Goal: Task Accomplishment & Management: Complete application form

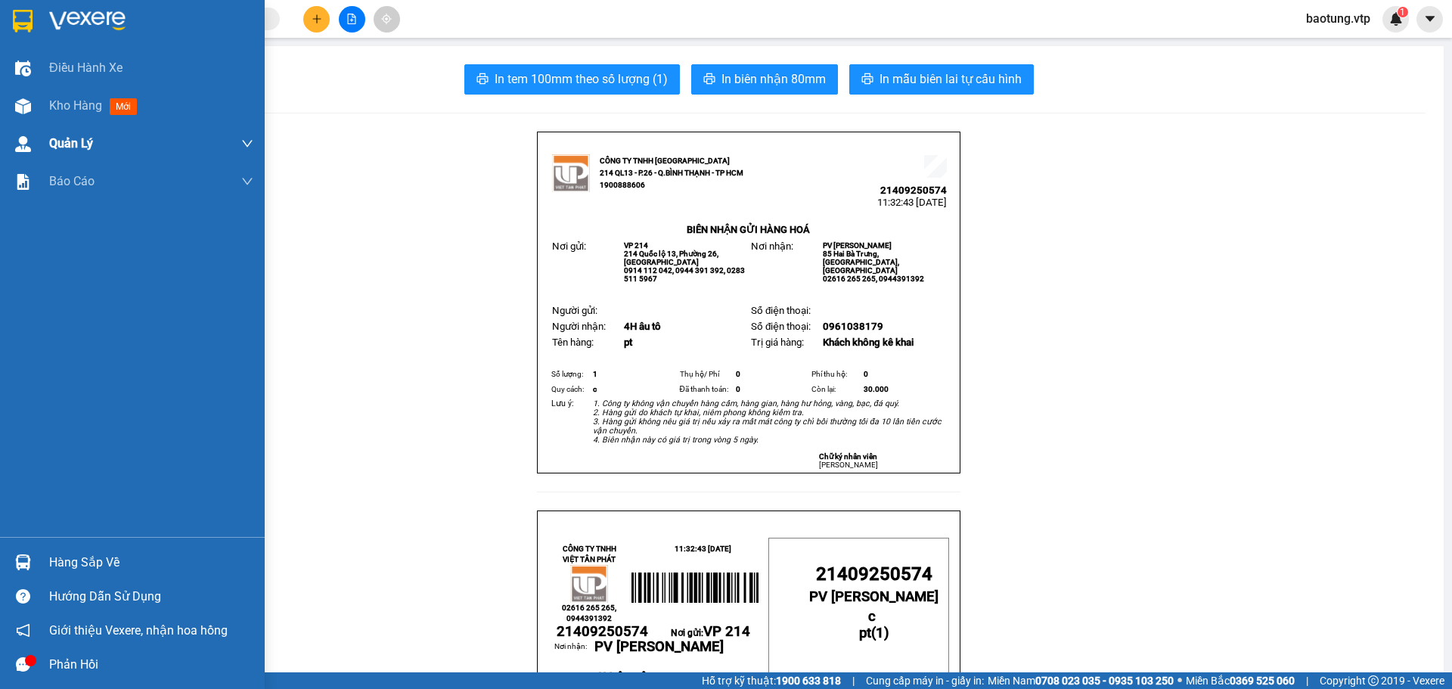
click at [58, 111] on span "Kho hàng" at bounding box center [75, 105] width 53 height 14
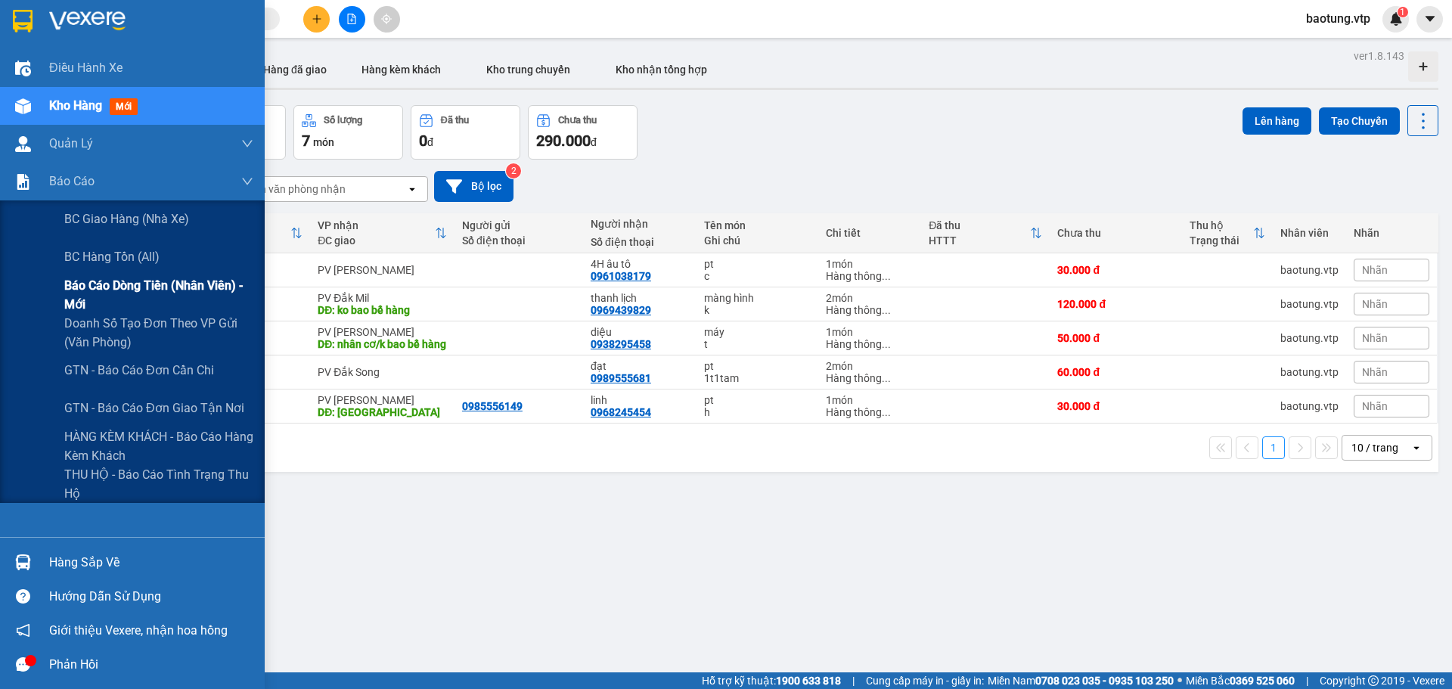
click at [145, 299] on span "Báo cáo dòng tiền (nhân viên) - mới" at bounding box center [158, 295] width 189 height 38
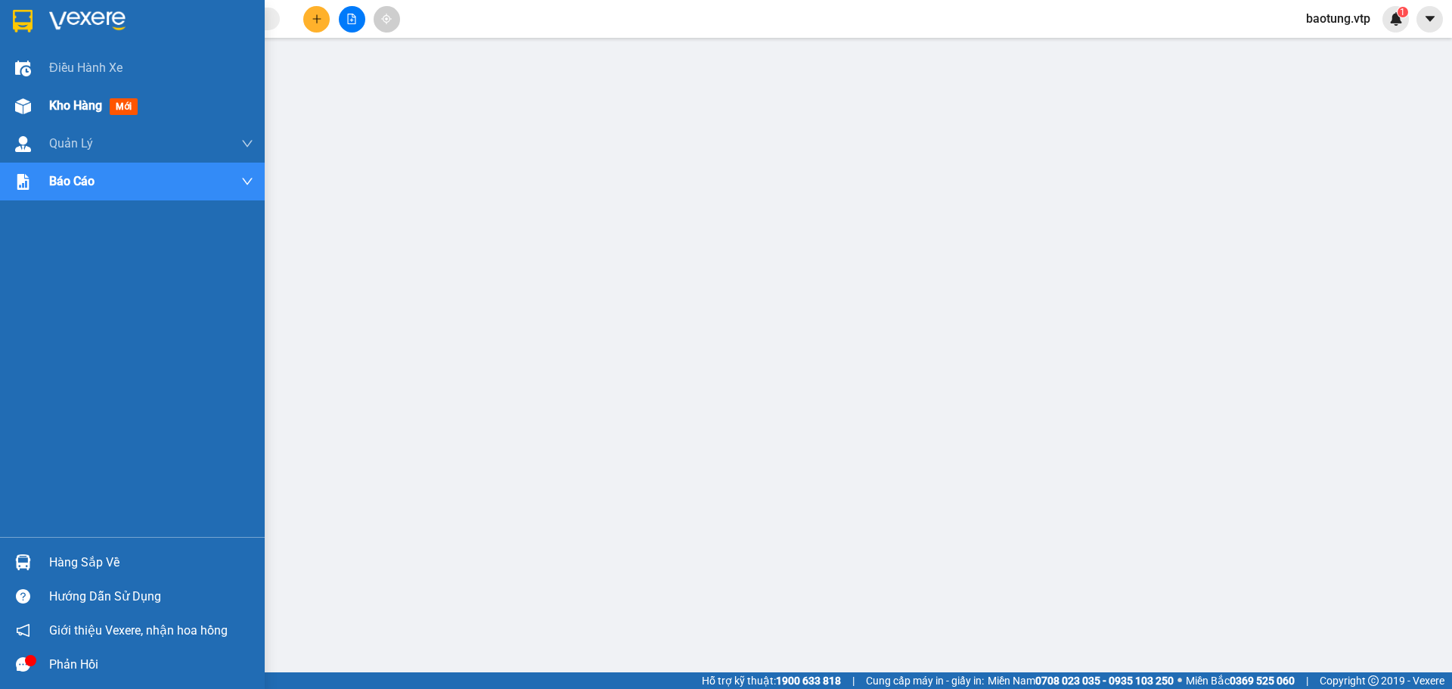
click at [49, 114] on div "Kho hàng mới" at bounding box center [96, 105] width 95 height 19
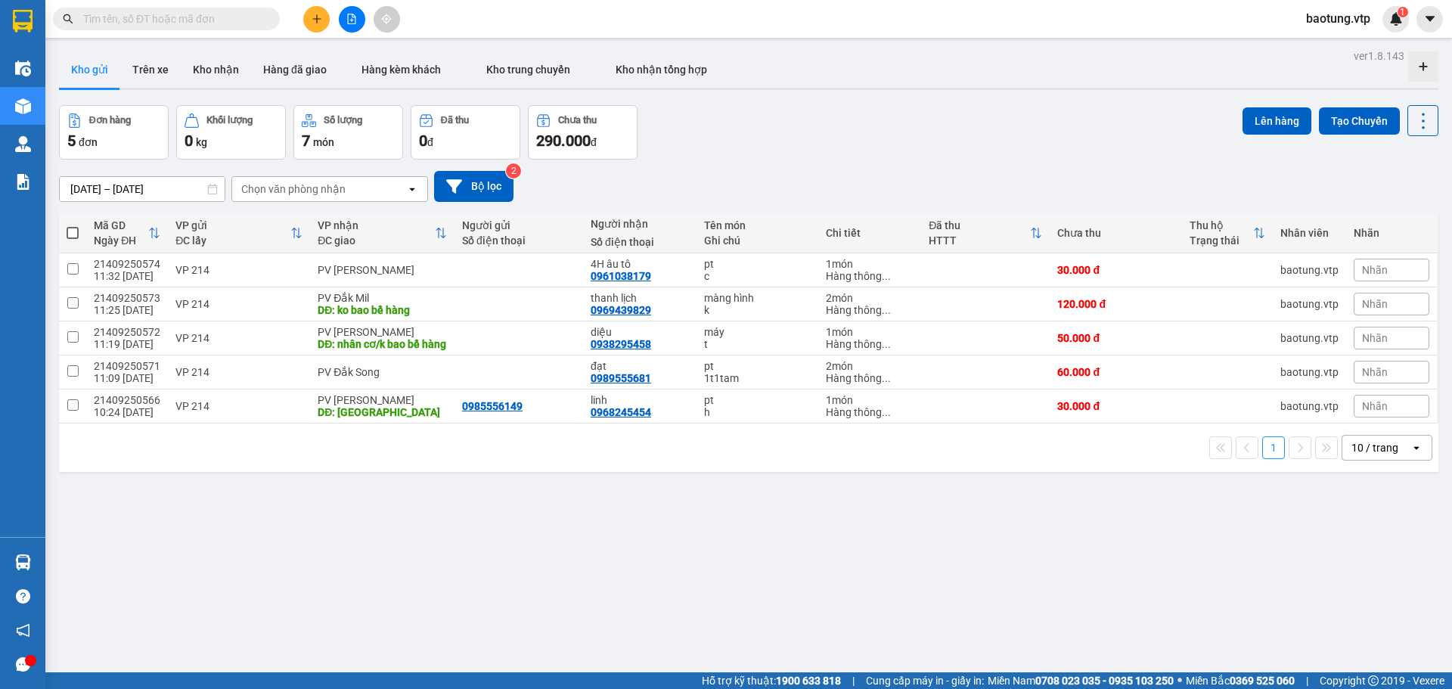
click at [1358, 455] on div "10 / trang" at bounding box center [1375, 447] width 47 height 15
click at [383, 501] on div "ver 1.8.143 Kho gửi Trên xe Kho nhận Hàng đã giao Hàng kèm khách Kho trung chuy…" at bounding box center [749, 389] width 1392 height 689
click at [315, 17] on icon "plus" at bounding box center [317, 19] width 11 height 11
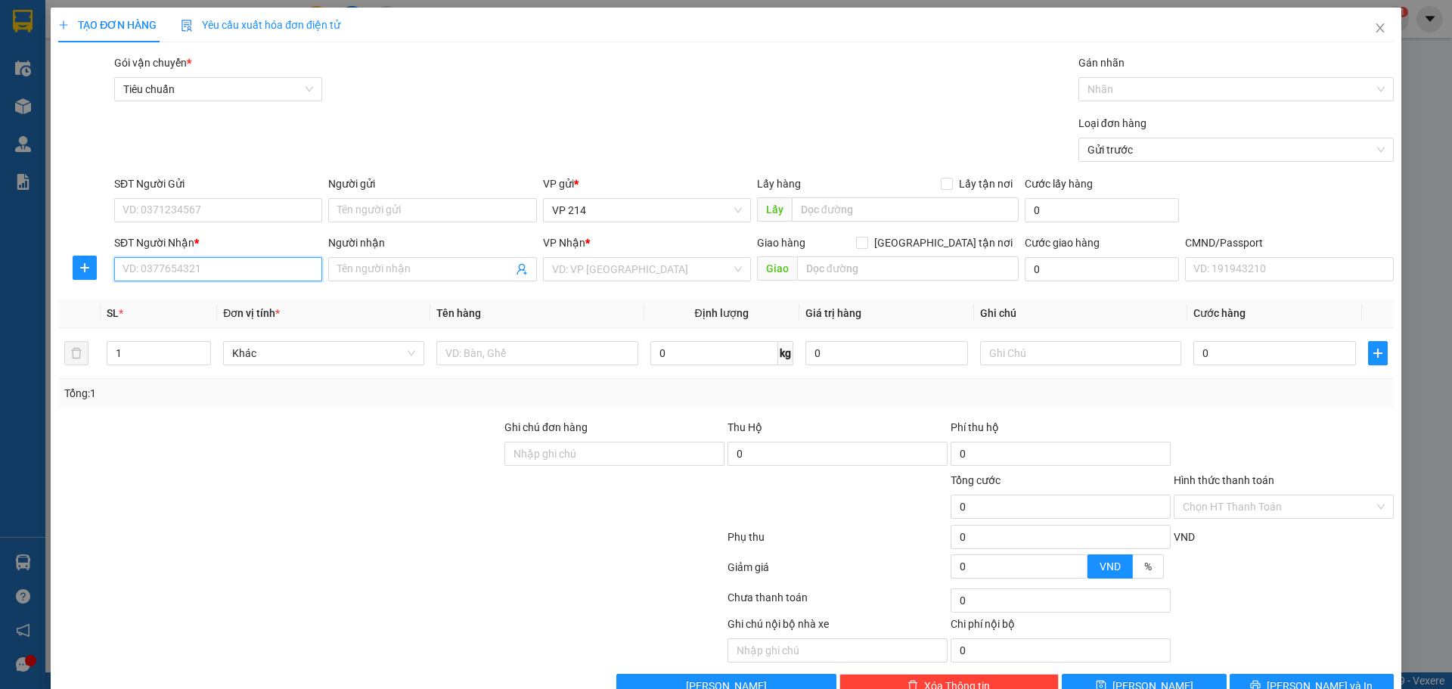
click at [168, 272] on input "SĐT Người Nhận *" at bounding box center [218, 269] width 208 height 24
type input "0962012191"
type input "thanh"
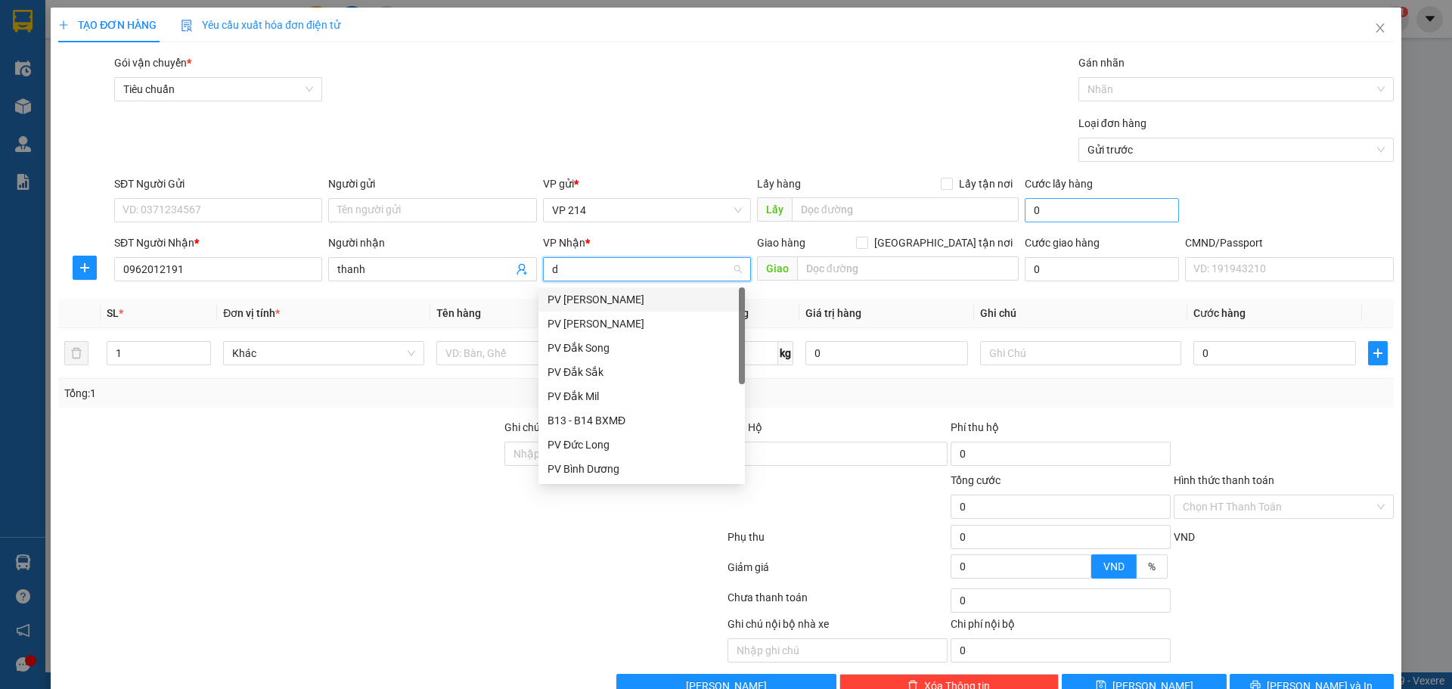
type input "dm"
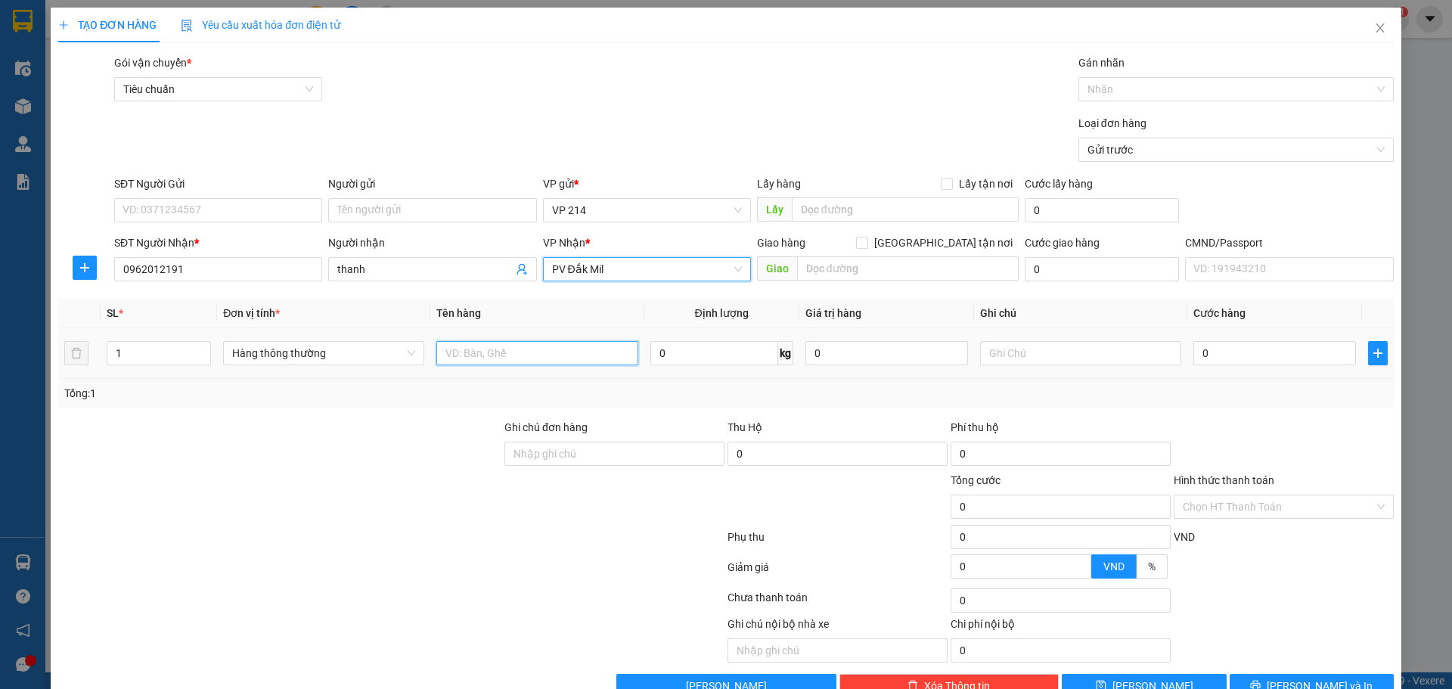
drag, startPoint x: 578, startPoint y: 344, endPoint x: 577, endPoint y: 356, distance: 11.4
click at [577, 351] on input "text" at bounding box center [536, 353] width 201 height 24
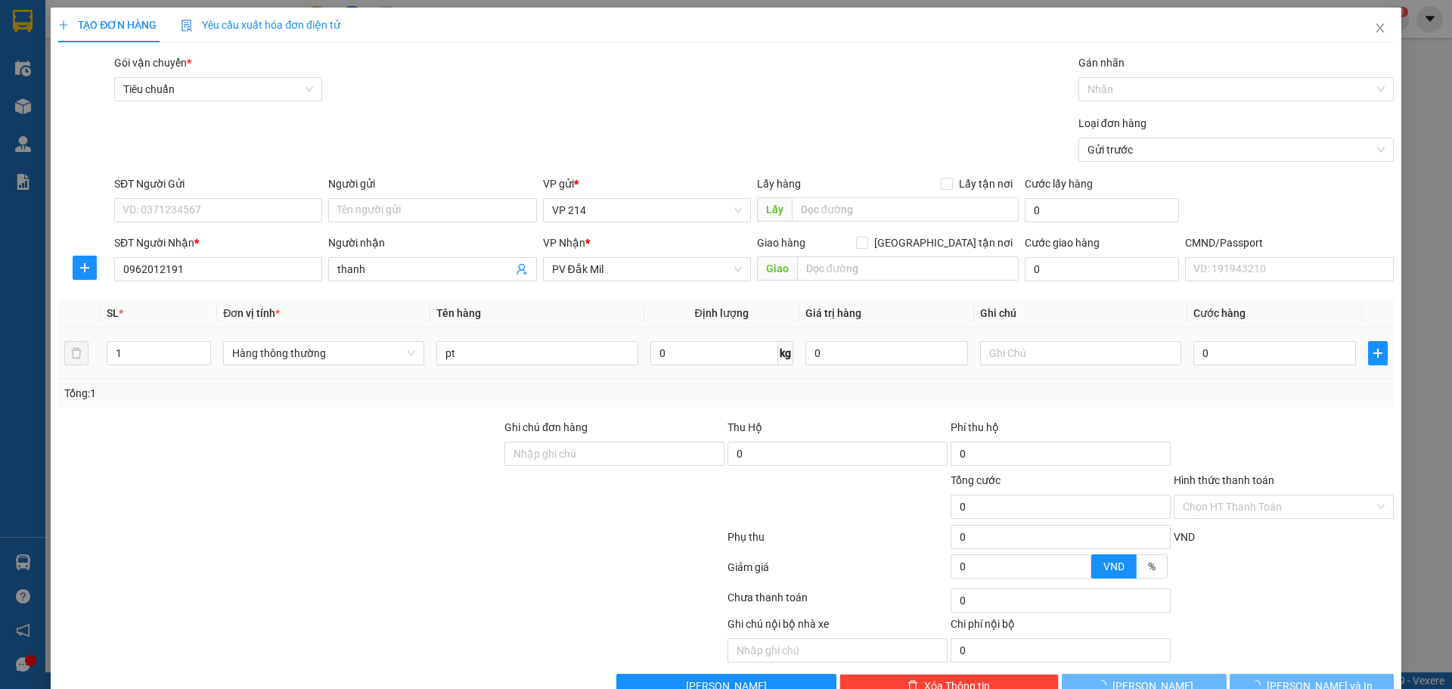
click at [496, 332] on td "pt" at bounding box center [536, 353] width 213 height 51
click at [497, 348] on input "pt" at bounding box center [536, 353] width 201 height 24
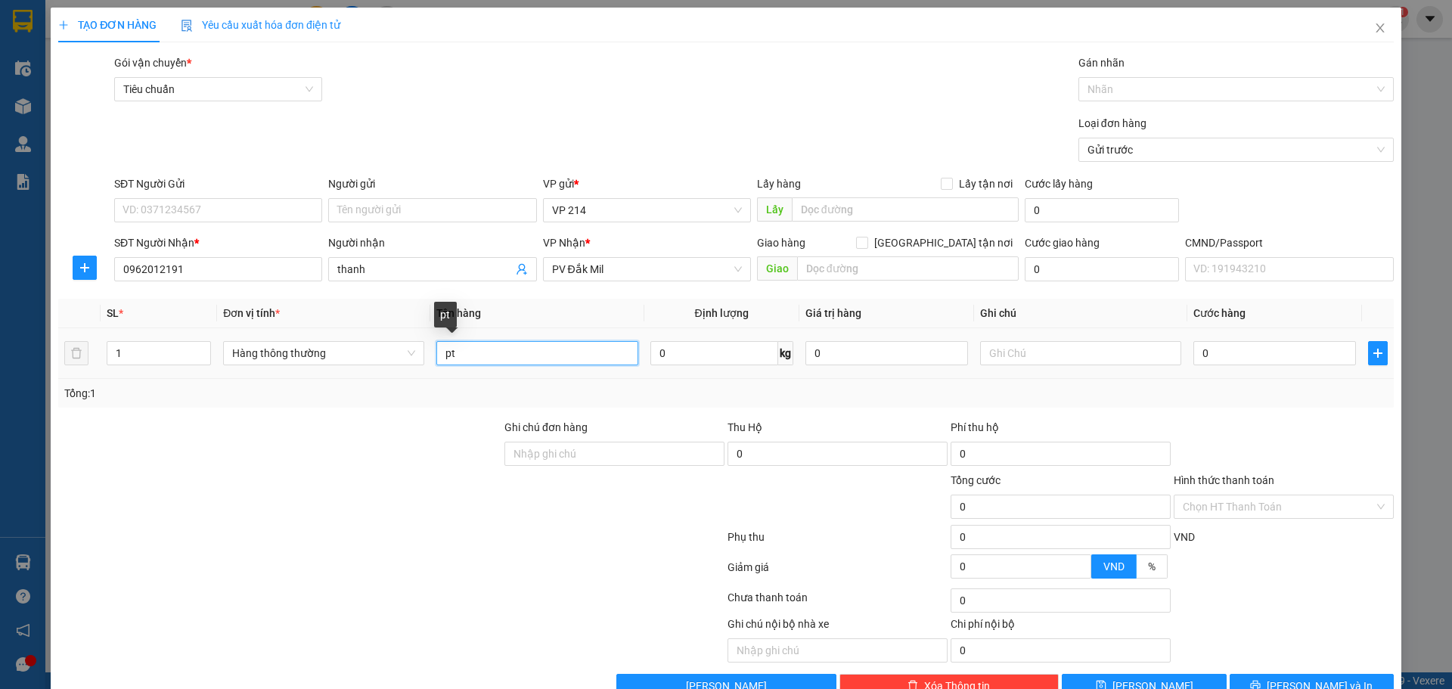
type input "p"
type input "nhom"
type input "cây"
type input "7"
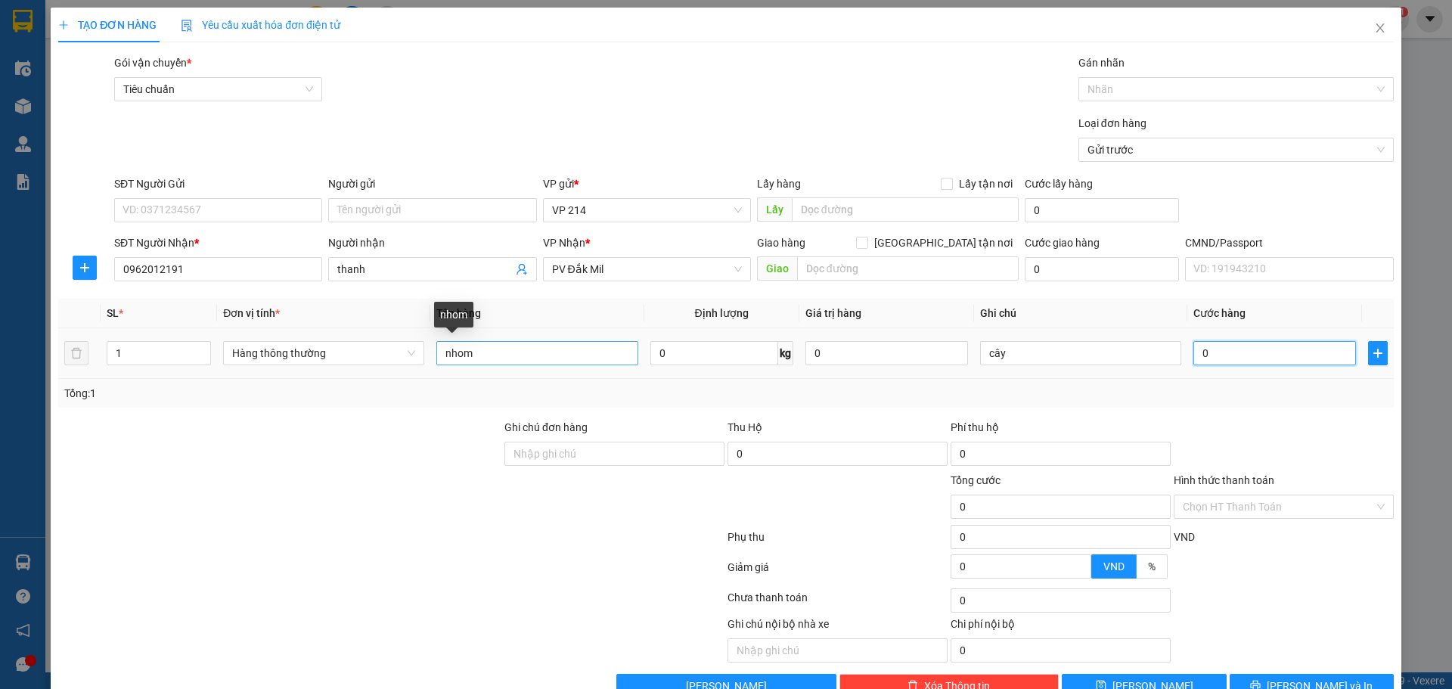
type input "7"
type input "70"
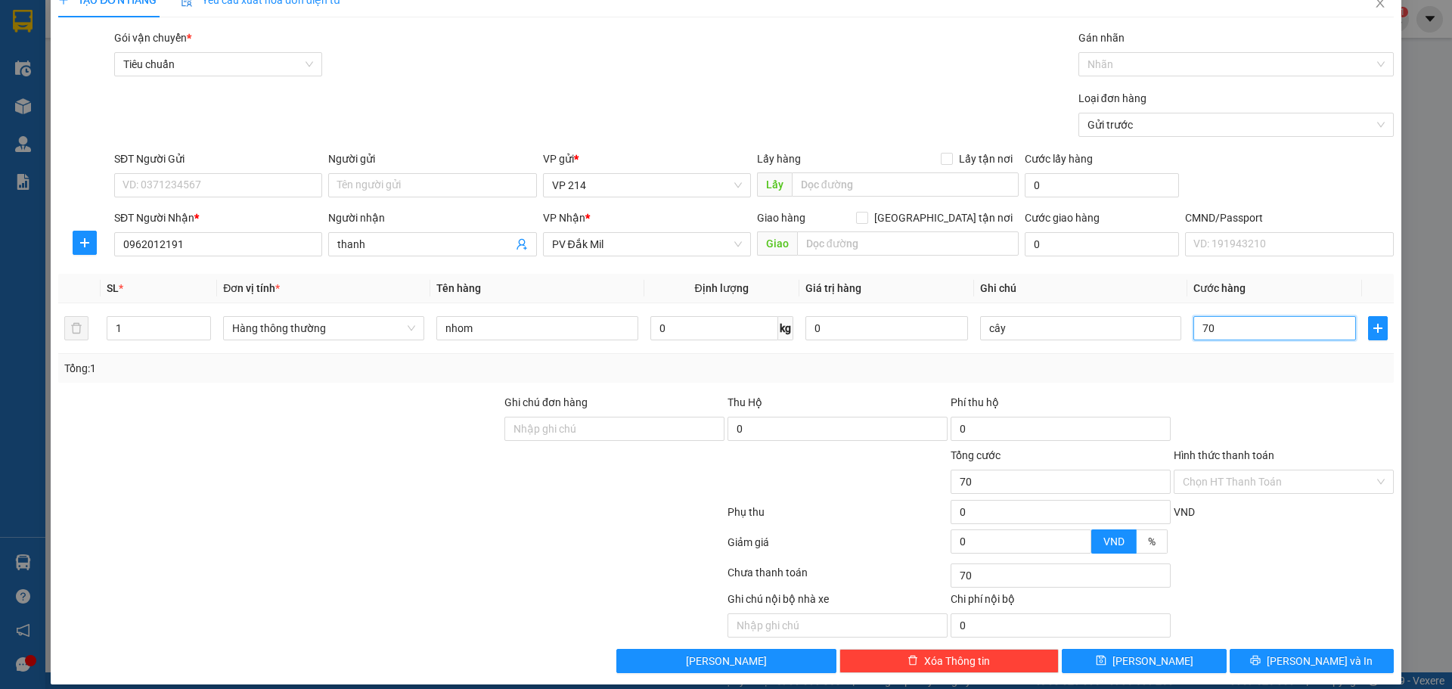
scroll to position [39, 0]
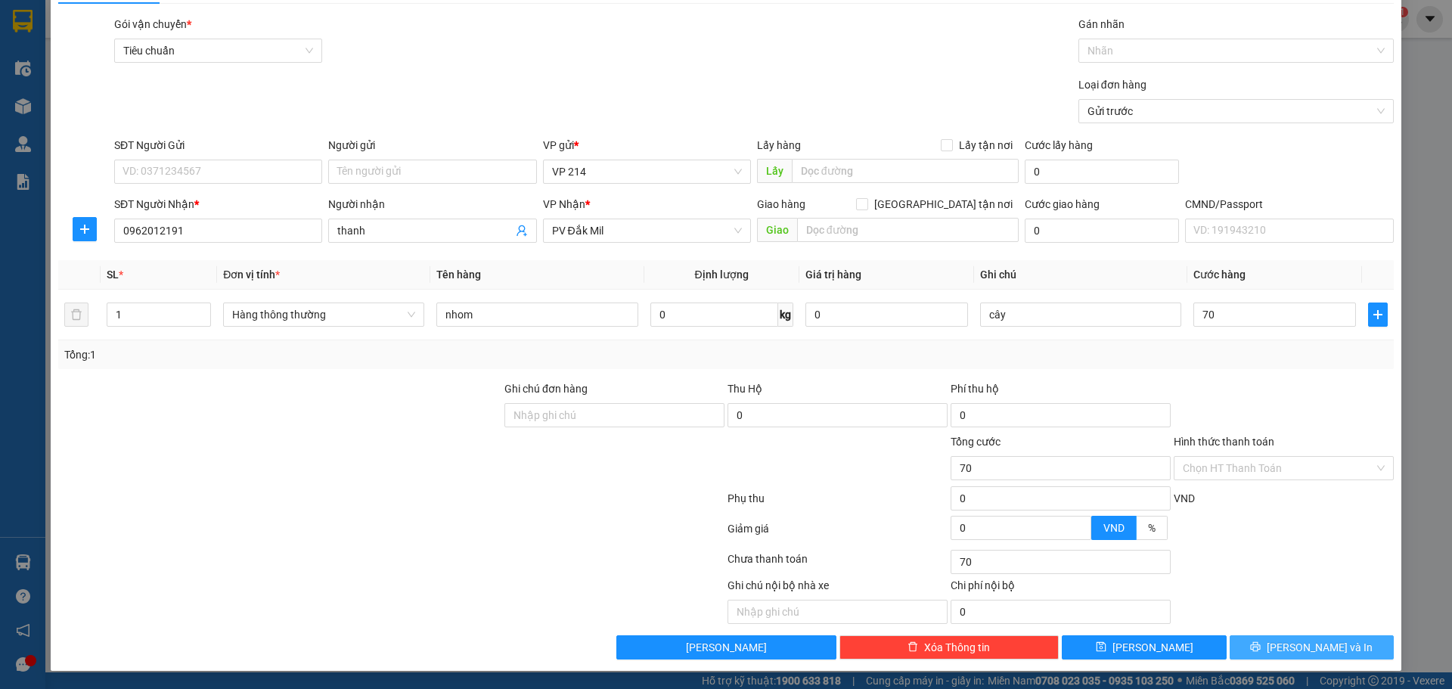
type input "70.000"
click at [1363, 645] on button "[PERSON_NAME] và In" at bounding box center [1312, 647] width 164 height 24
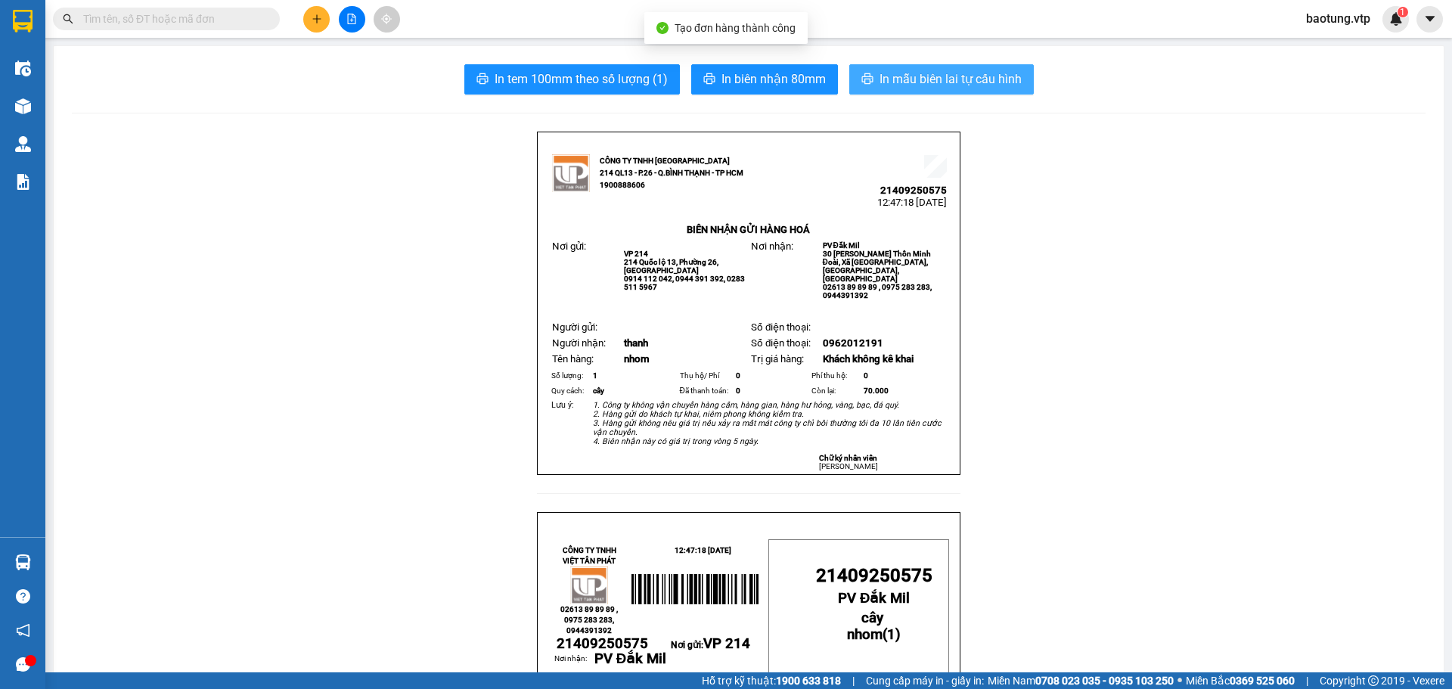
click at [922, 81] on span "In mẫu biên lai tự cấu hình" at bounding box center [951, 79] width 142 height 19
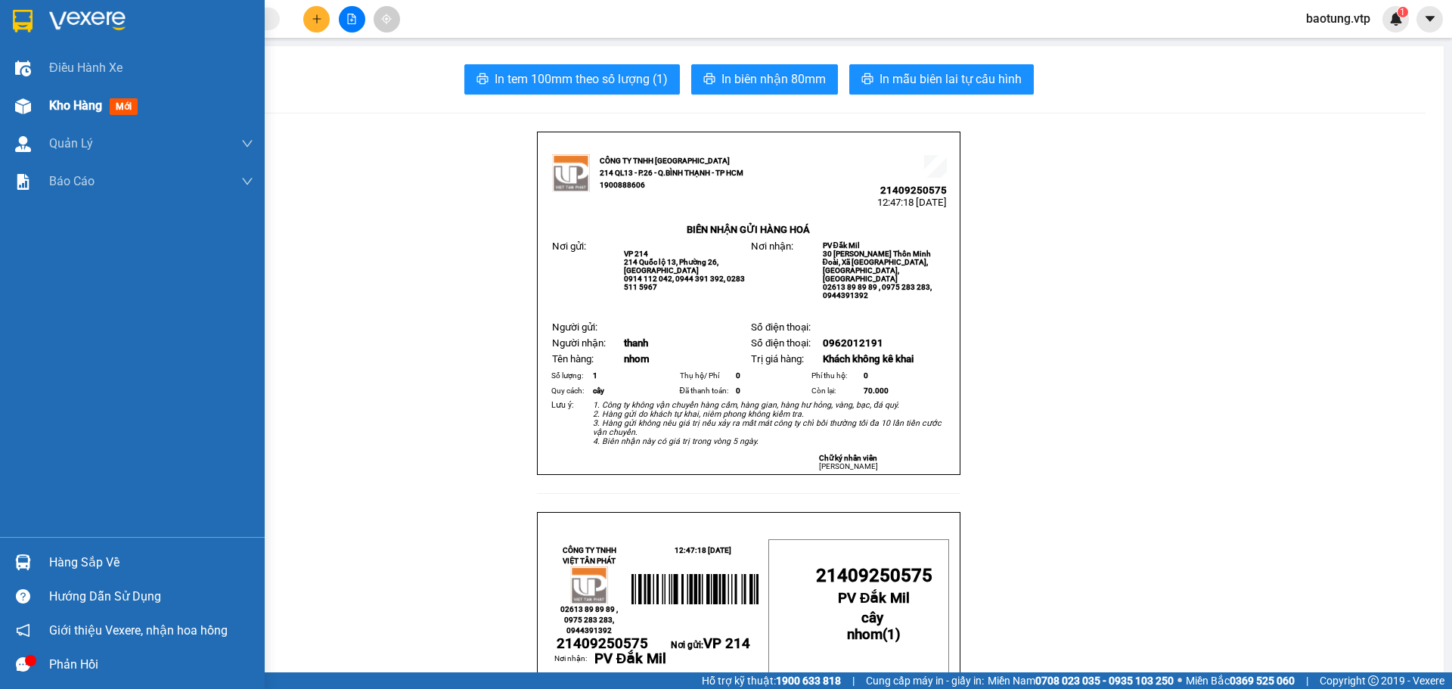
click at [38, 99] on div "Kho hàng mới" at bounding box center [132, 106] width 265 height 38
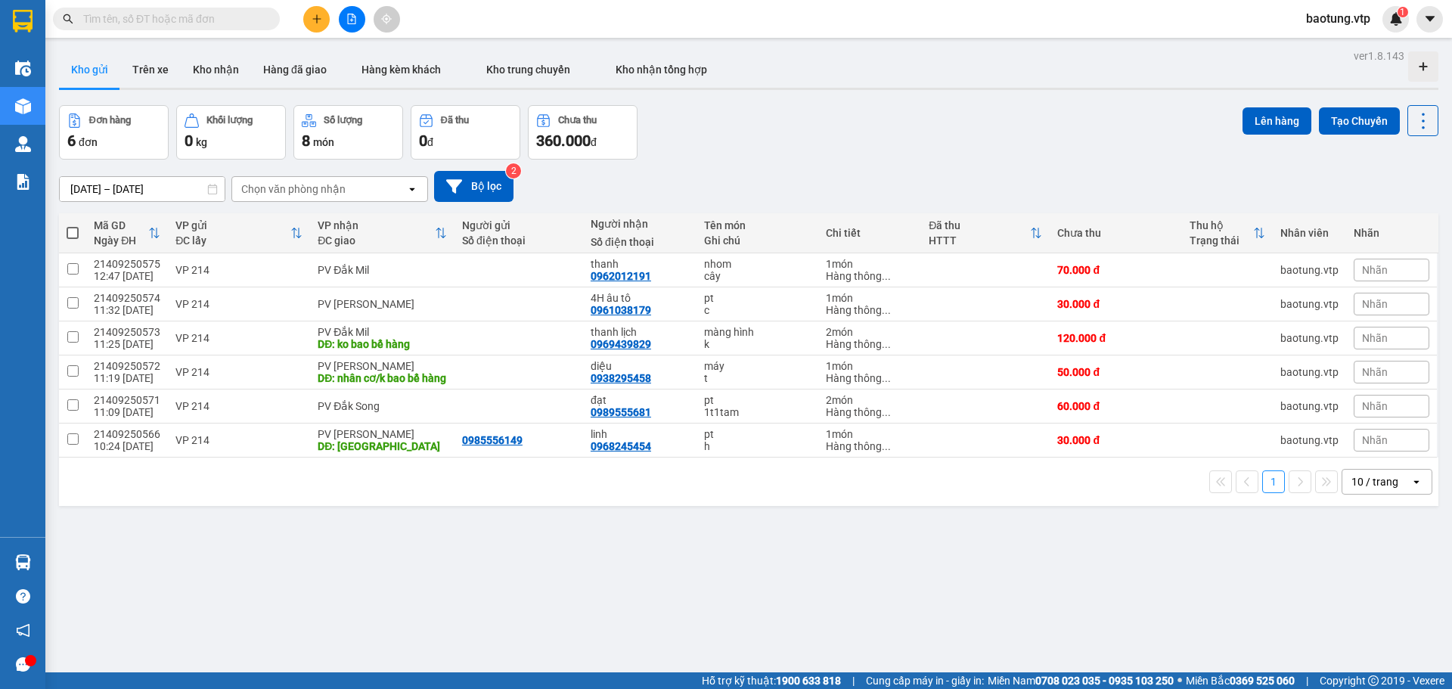
click at [67, 232] on span at bounding box center [73, 233] width 12 height 12
click at [73, 225] on input "checkbox" at bounding box center [73, 225] width 0 height 0
checkbox input "true"
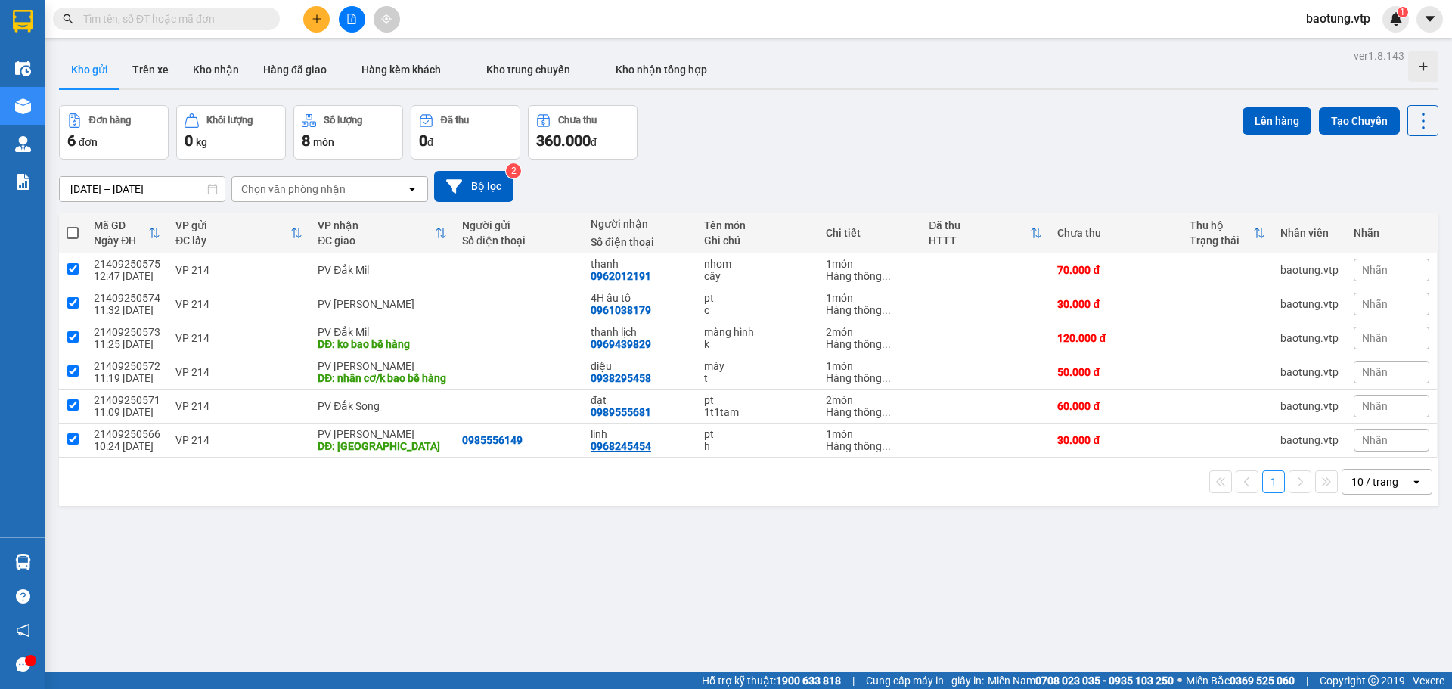
checkbox input "true"
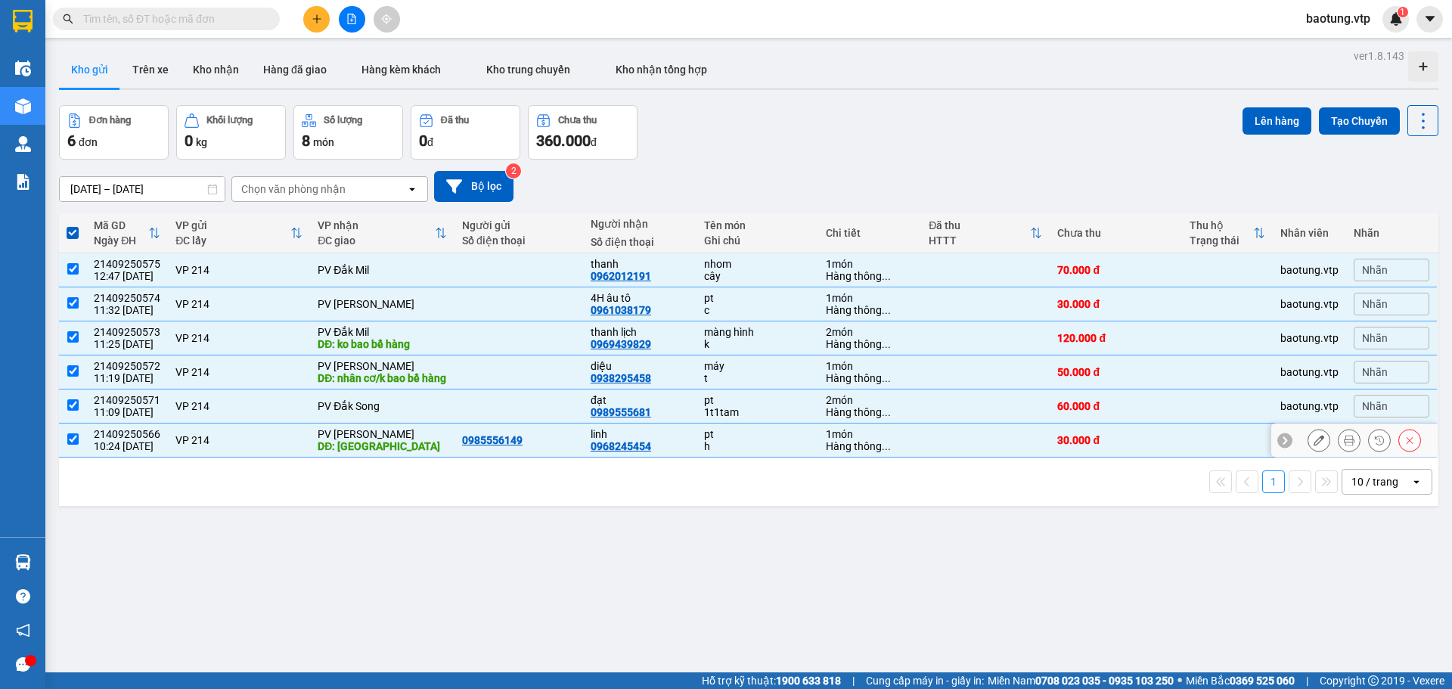
click at [74, 445] on input "checkbox" at bounding box center [72, 438] width 11 height 11
checkbox input "false"
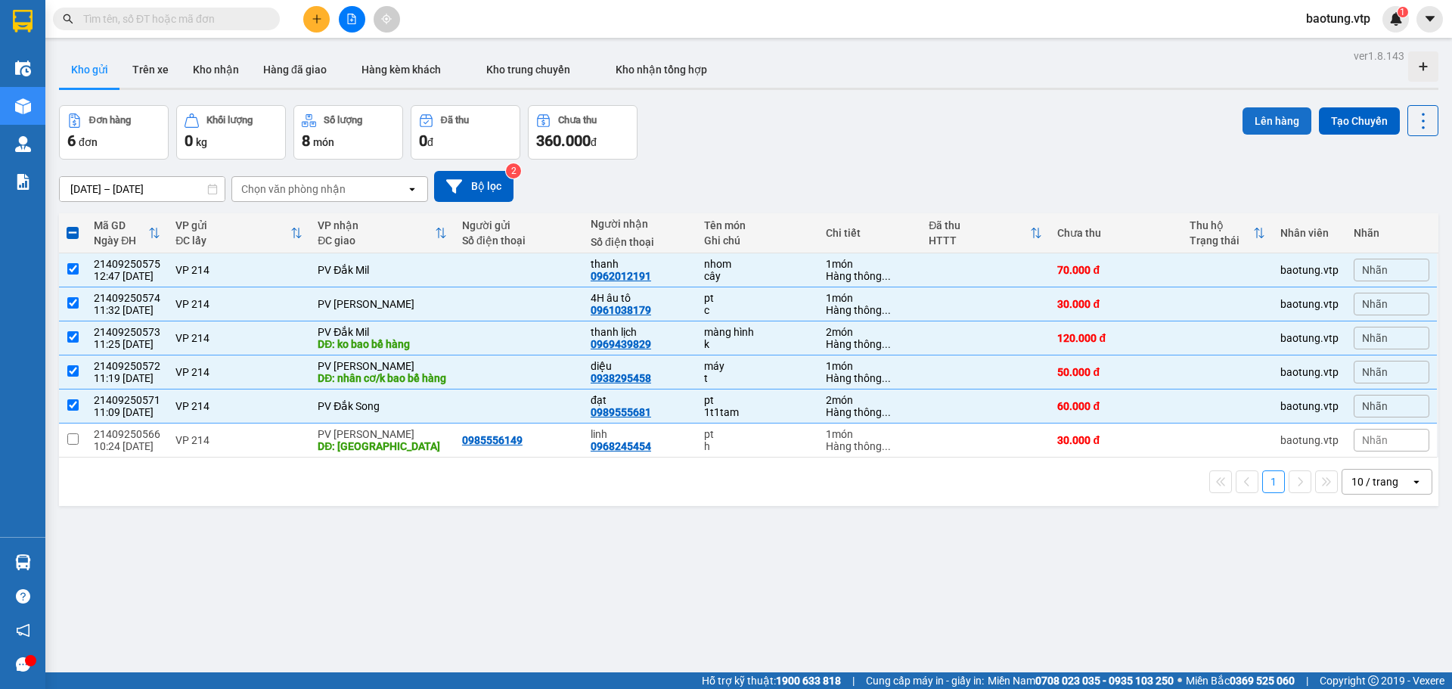
click at [1283, 117] on button "Lên hàng" at bounding box center [1277, 120] width 69 height 27
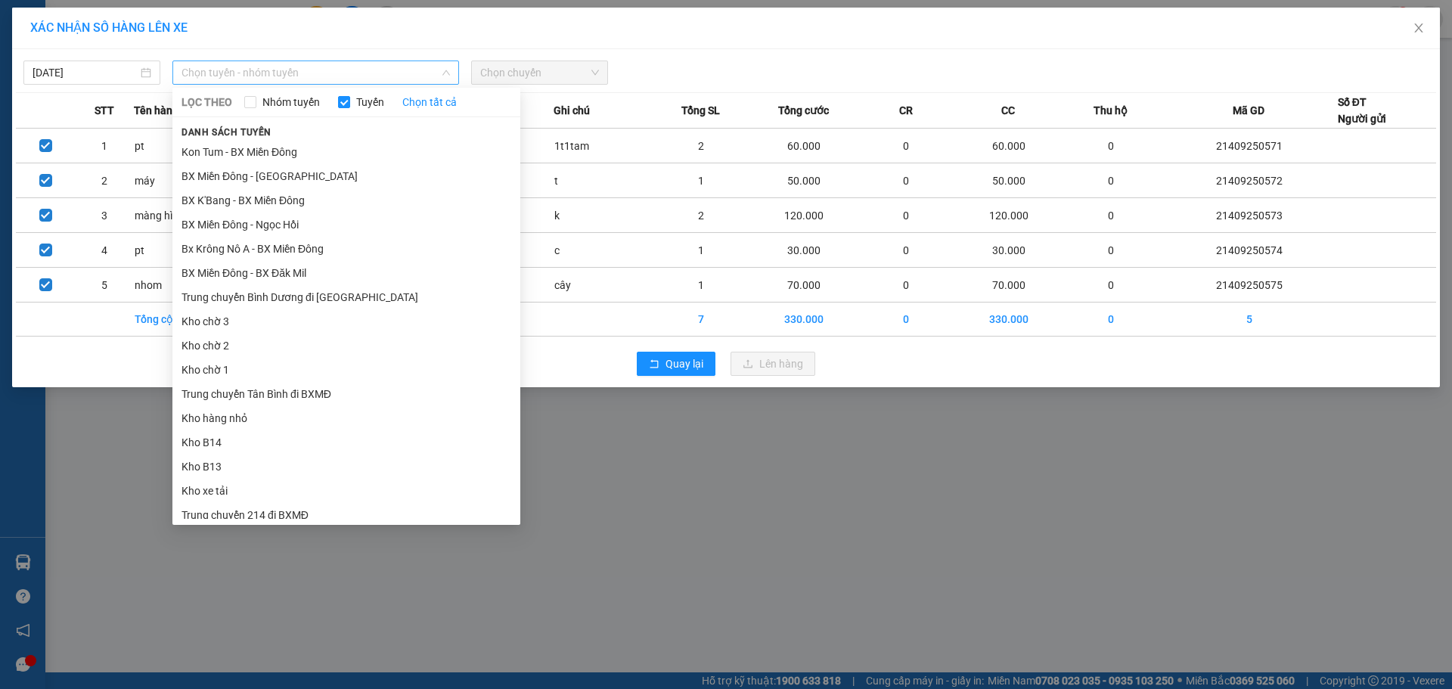
click at [297, 75] on span "Chọn tuyến - nhóm tuyến" at bounding box center [316, 72] width 269 height 23
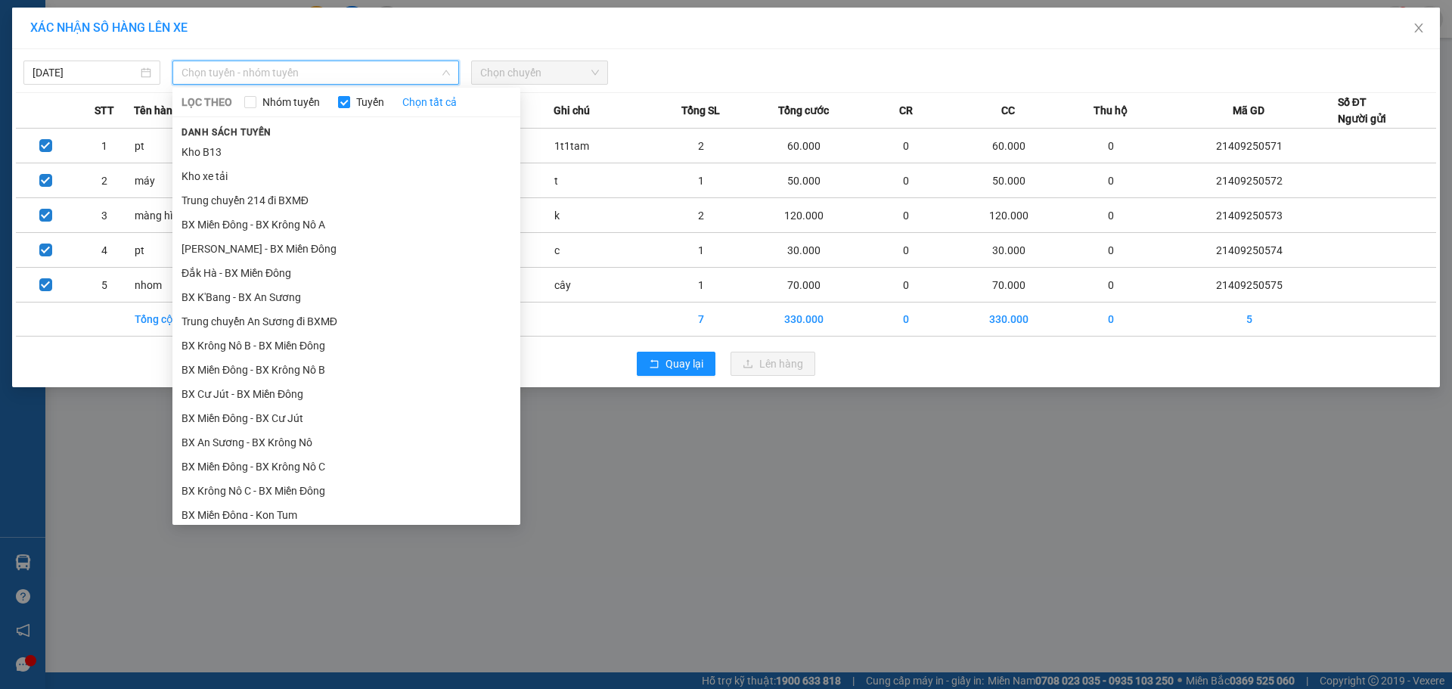
scroll to position [378, 0]
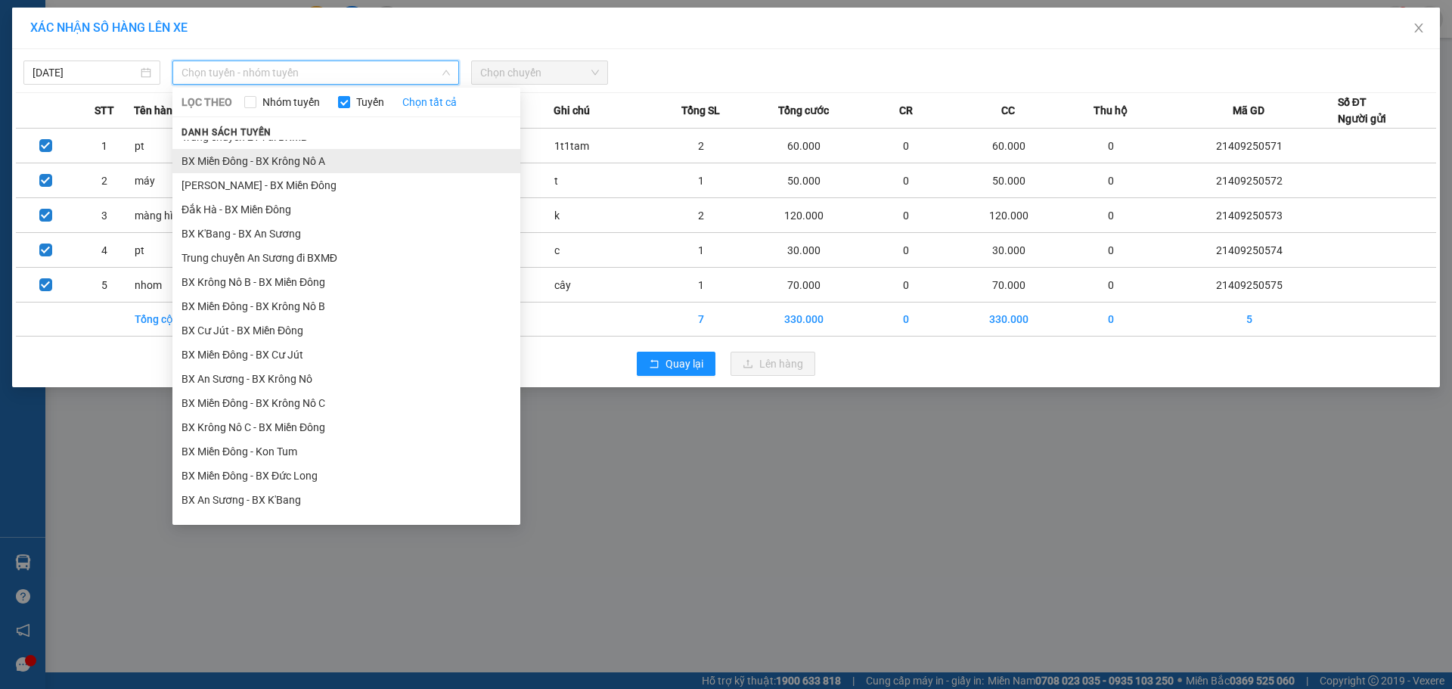
click at [345, 162] on li "BX Miền Đông - BX Krông Nô A" at bounding box center [346, 161] width 348 height 24
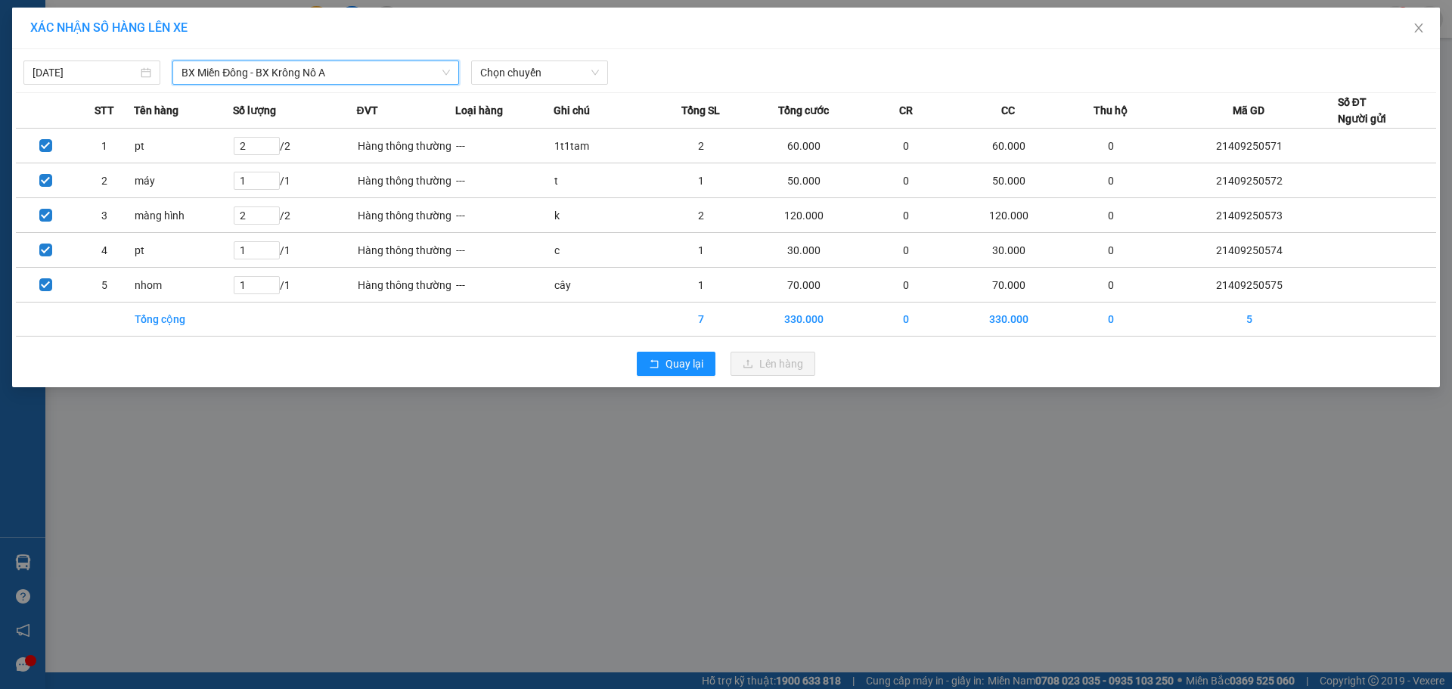
click at [465, 73] on div "Chọn chuyến" at bounding box center [539, 73] width 149 height 24
click at [499, 88] on body "Kết quả tìm kiếm ( 0 ) Bộ lọc No Data baotung.vtp 1 Điều hành xe Kho hàng mới Q…" at bounding box center [726, 344] width 1452 height 689
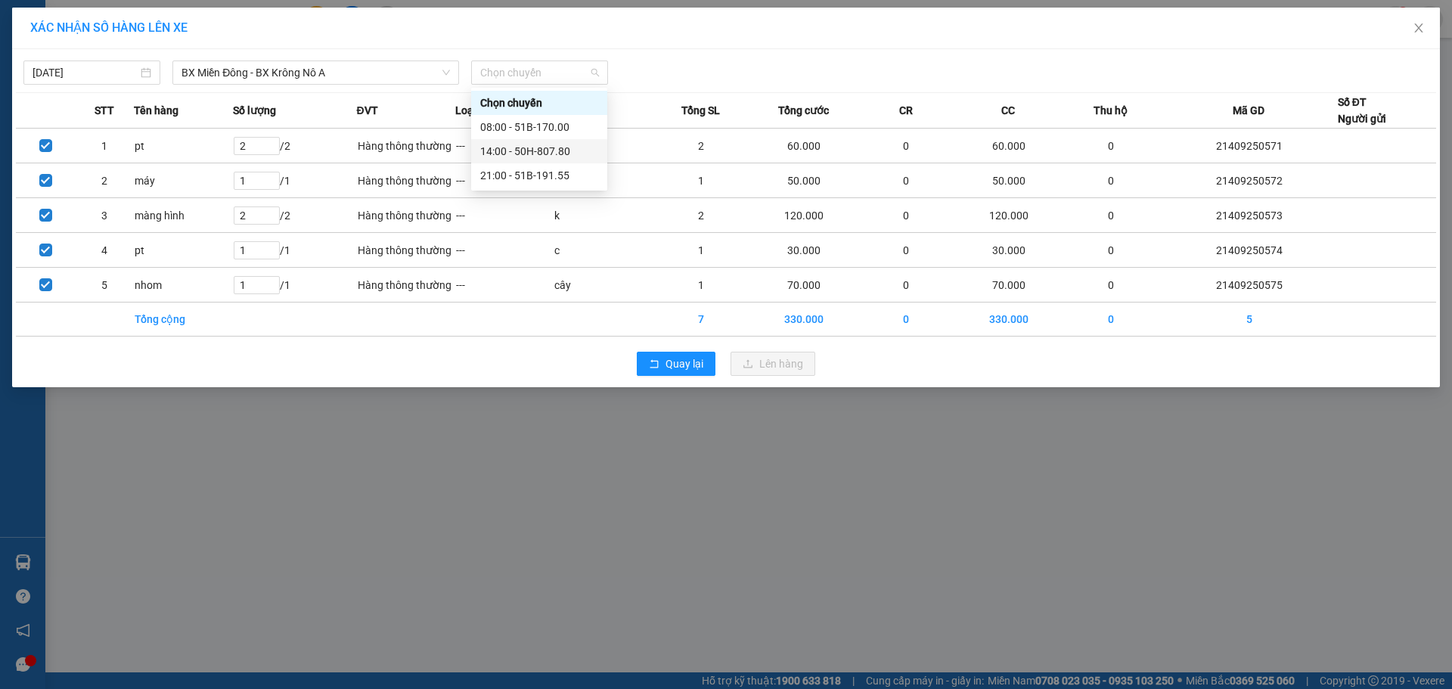
click at [529, 152] on div "14:00 - 50H-807.80" at bounding box center [539, 151] width 118 height 17
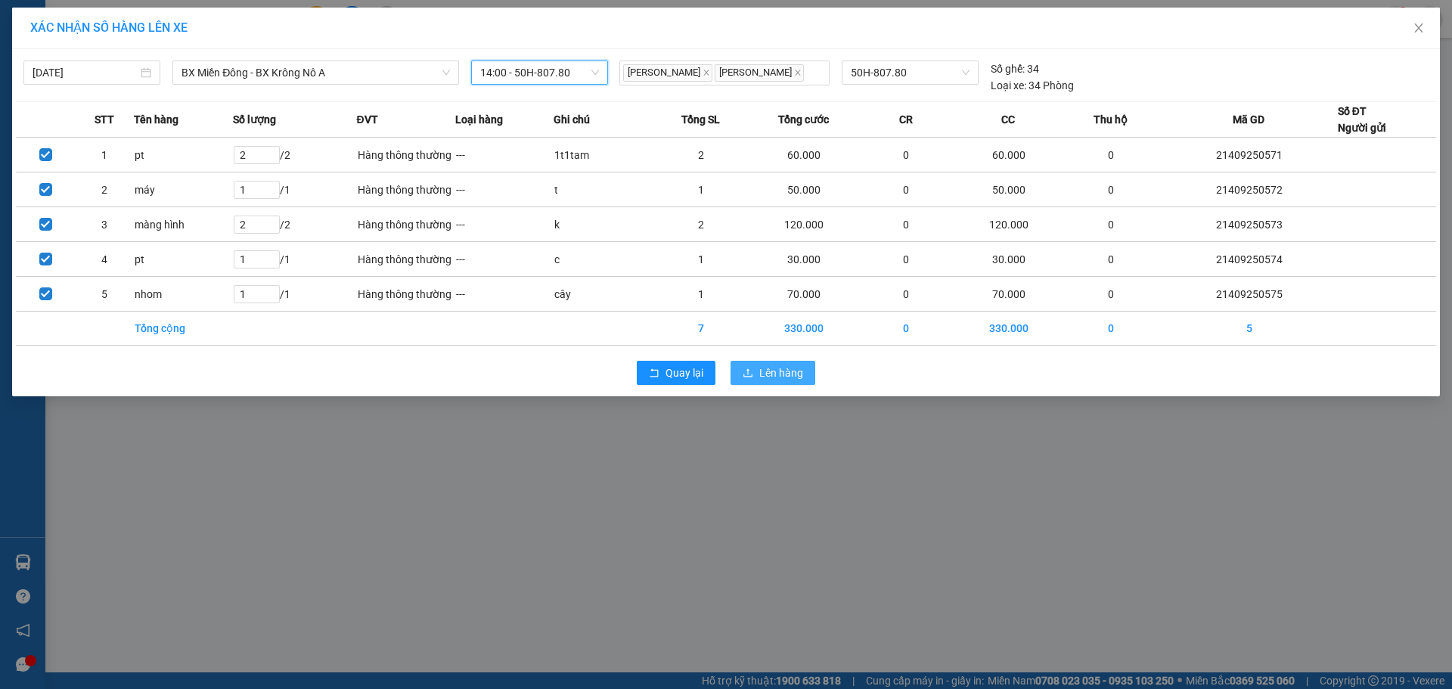
click at [748, 374] on icon "upload" at bounding box center [748, 373] width 11 height 11
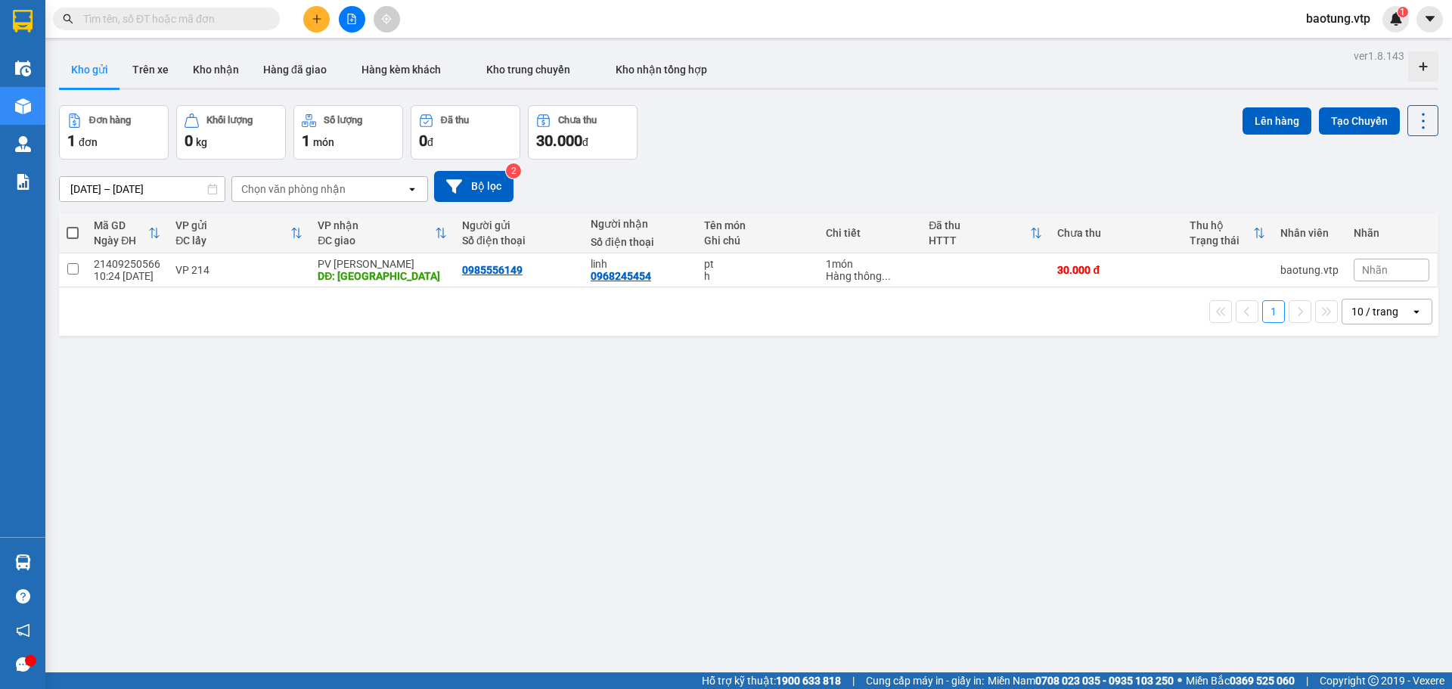
click at [1324, 23] on span "baotung.vtp" at bounding box center [1338, 18] width 88 height 19
click at [1331, 50] on span "Đăng xuất" at bounding box center [1347, 47] width 64 height 17
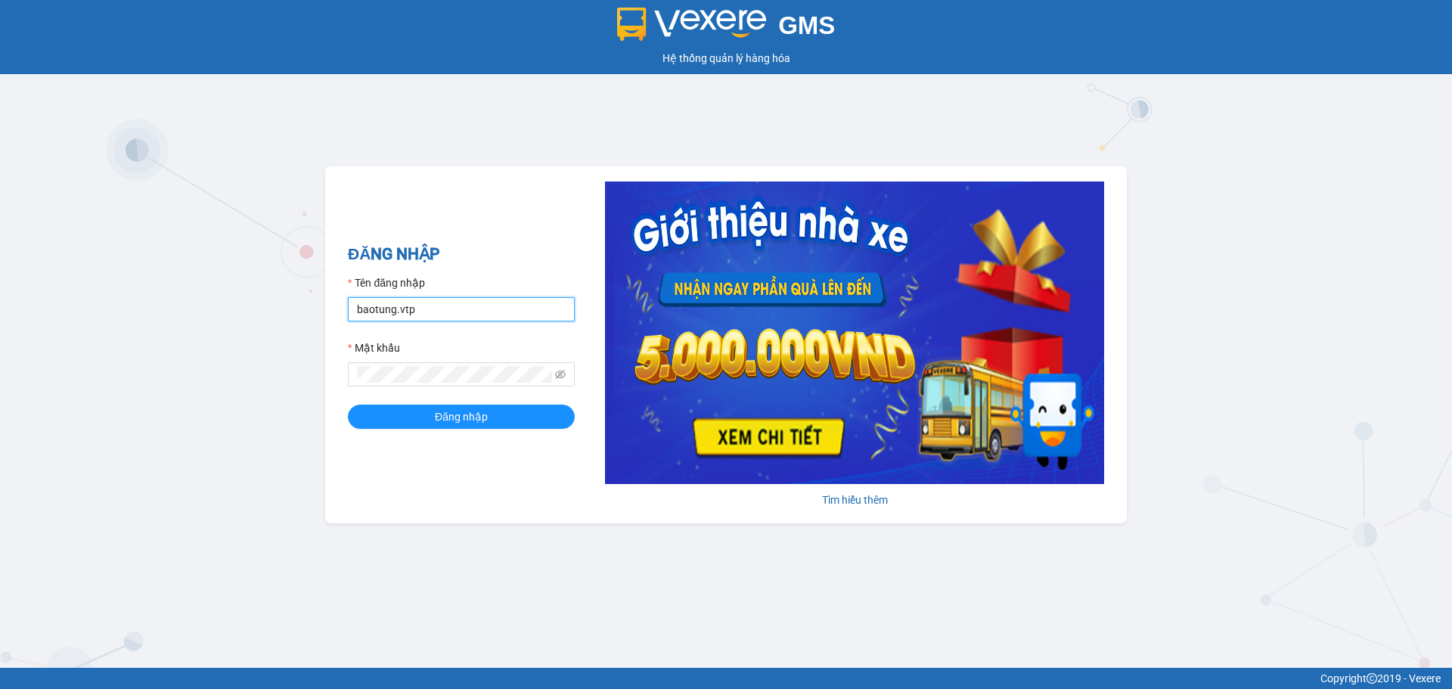
click at [442, 305] on input "baotung.vtp" at bounding box center [461, 309] width 227 height 24
type input "b"
type input "buithithutrang.vtp"
click at [348, 405] on button "Đăng nhập" at bounding box center [461, 417] width 227 height 24
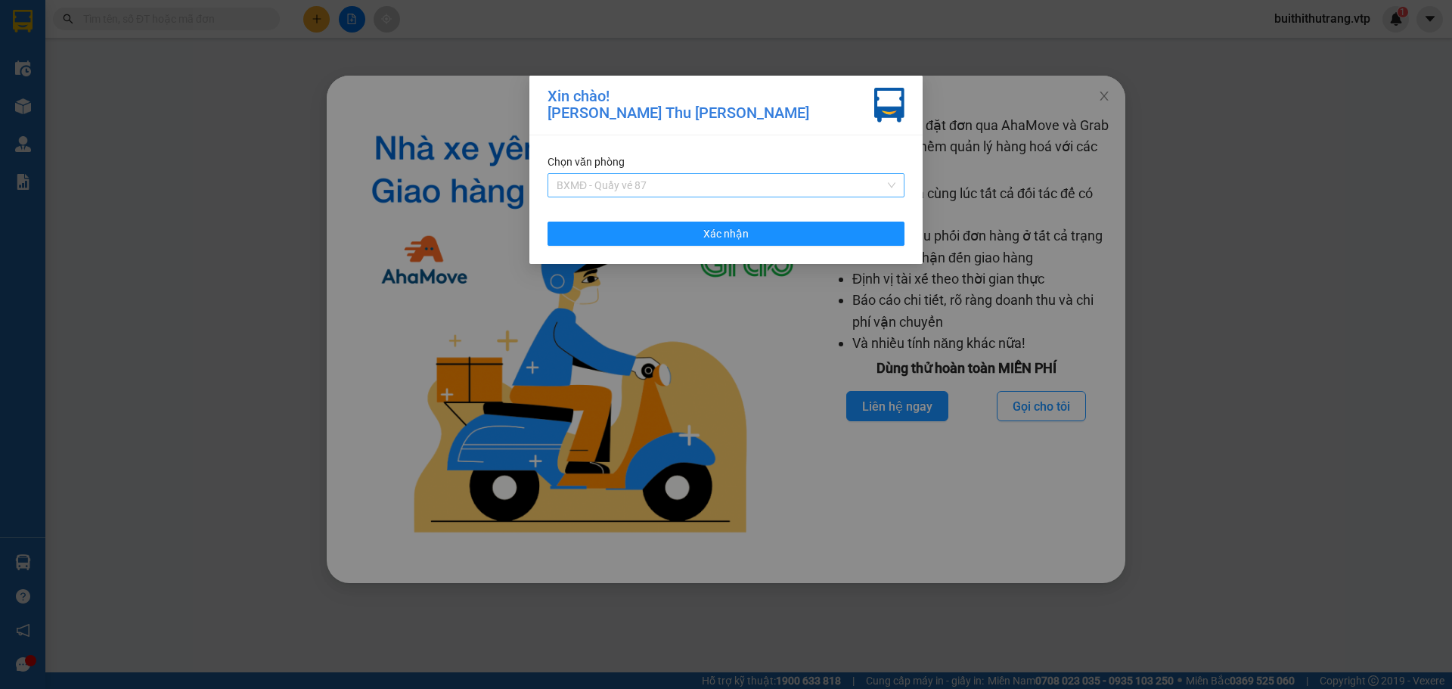
click at [764, 176] on span "BXMĐ - Quầy vé 87" at bounding box center [726, 185] width 339 height 23
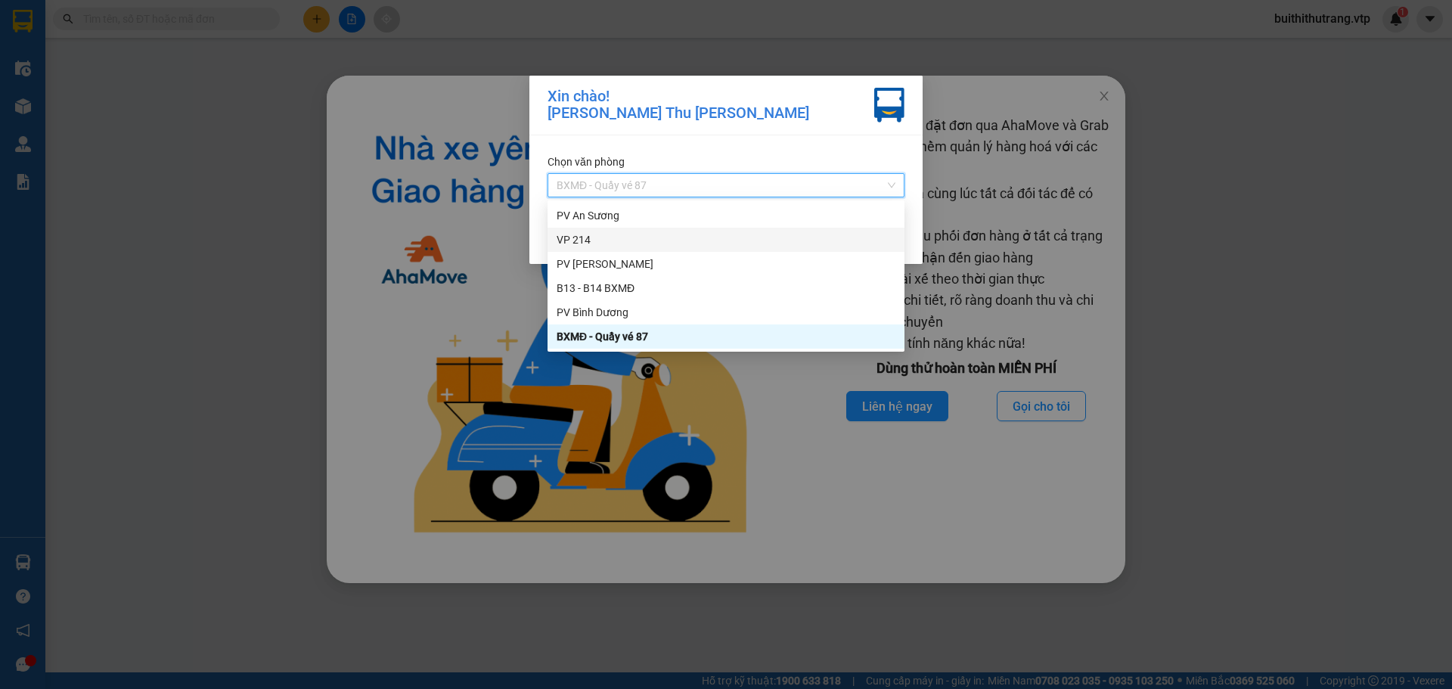
click at [722, 235] on div "VP 214" at bounding box center [726, 239] width 339 height 17
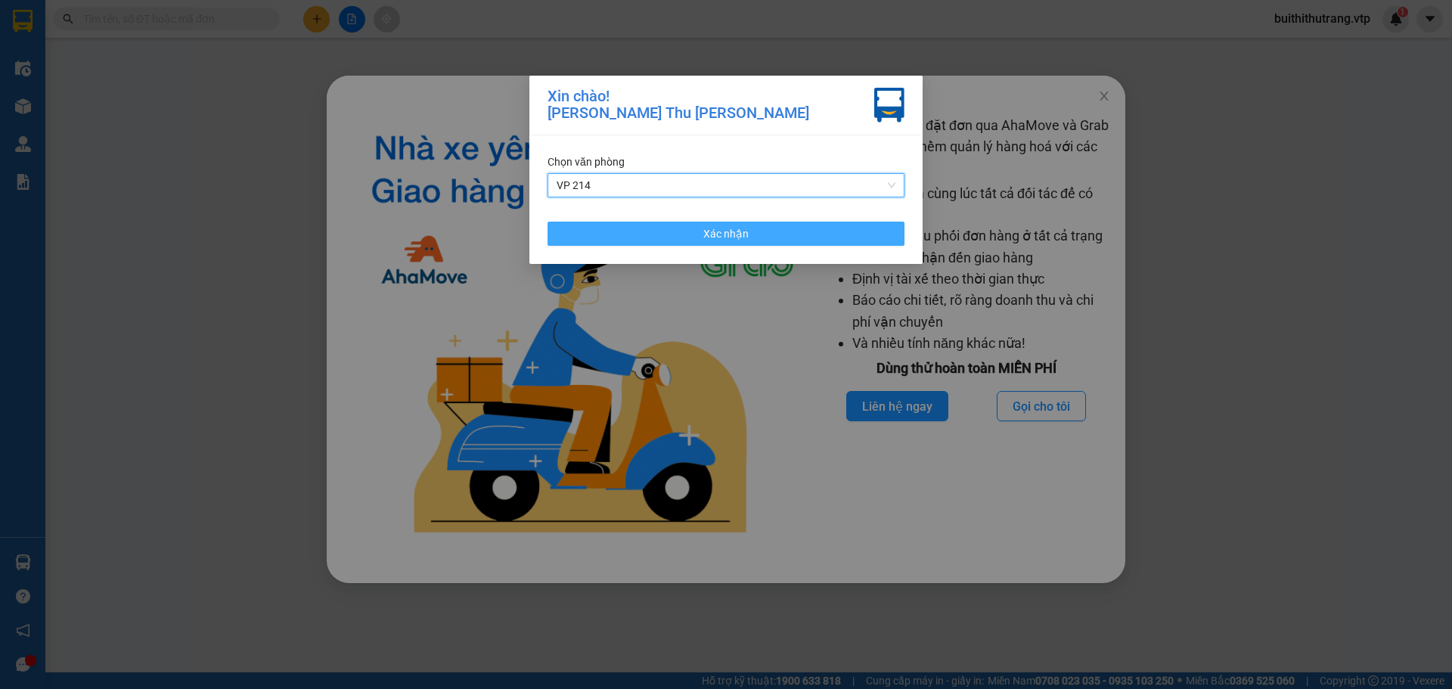
click at [851, 238] on button "Xác nhận" at bounding box center [726, 234] width 357 height 24
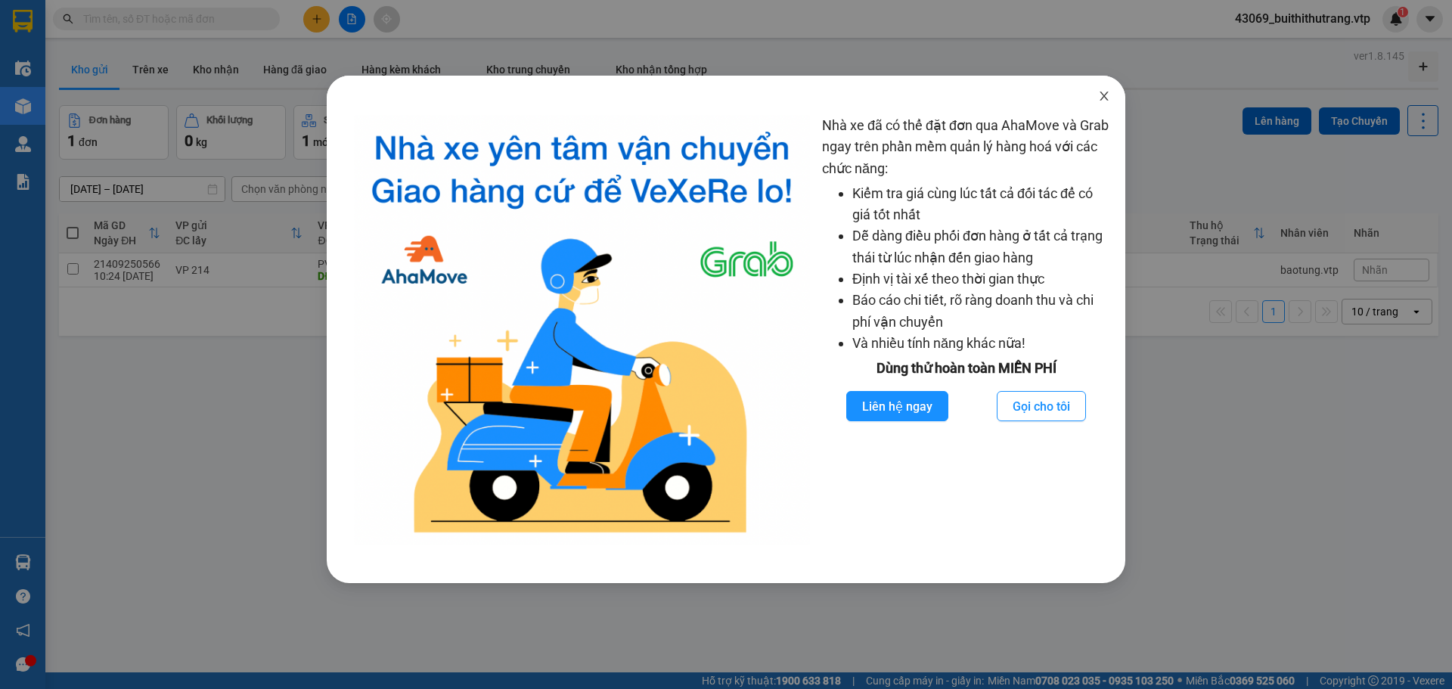
click at [1111, 102] on span "Close" at bounding box center [1104, 97] width 42 height 42
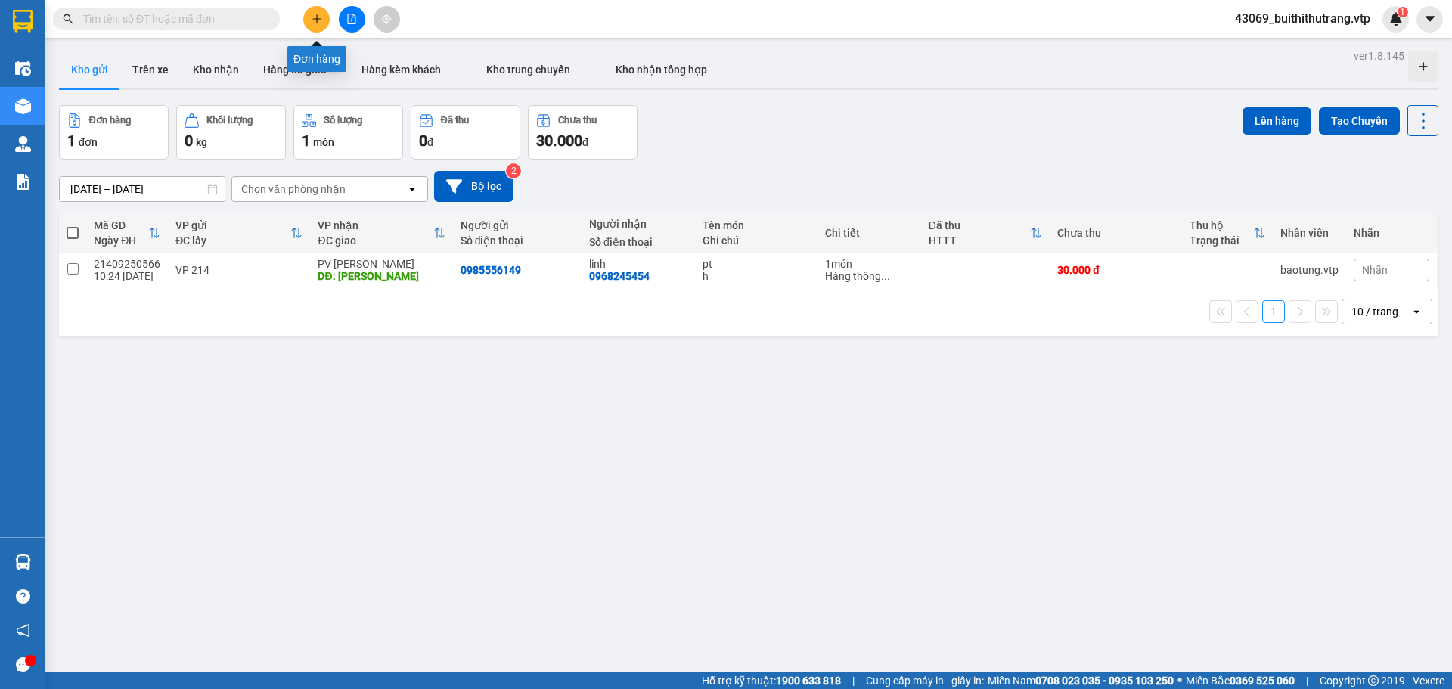
click at [319, 23] on icon "plus" at bounding box center [317, 19] width 11 height 11
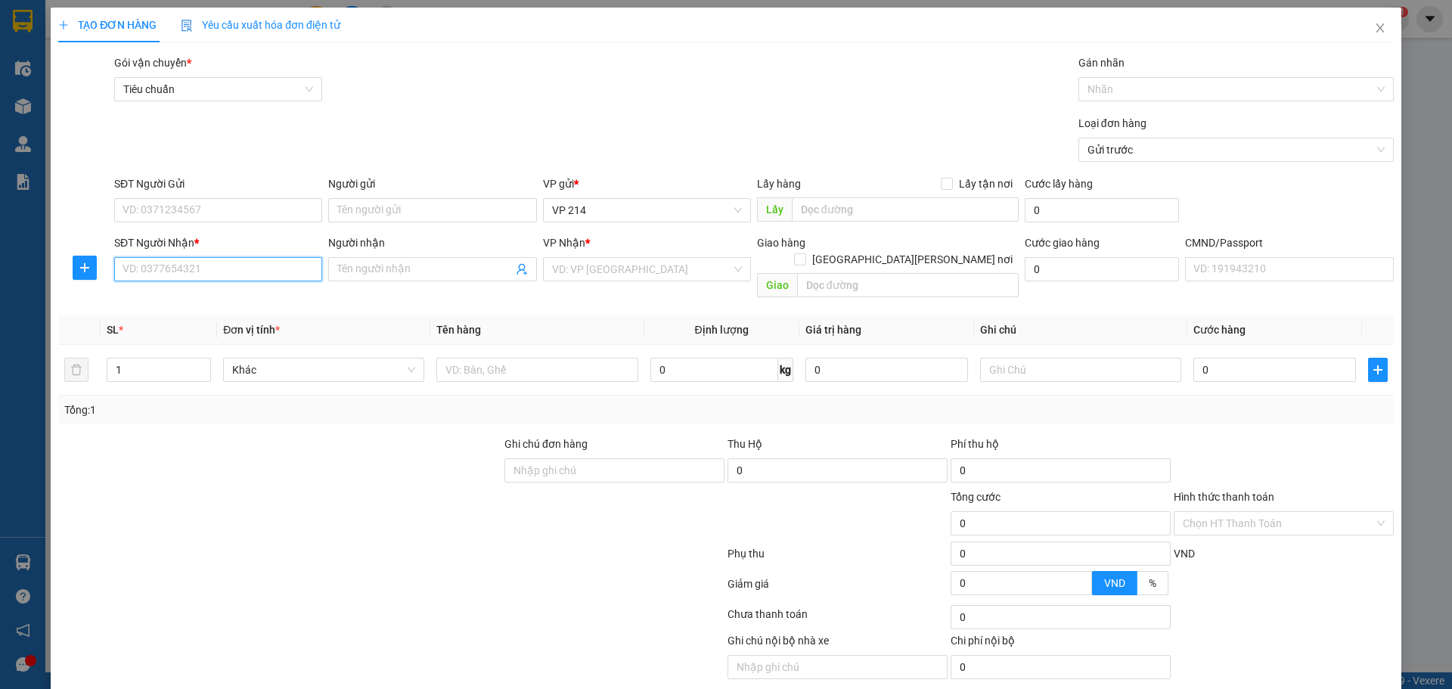
click at [237, 271] on input "SĐT Người Nhận *" at bounding box center [218, 269] width 208 height 24
click at [199, 294] on div "0971894171 - trung" at bounding box center [217, 299] width 188 height 17
type input "0971894171"
type input "trung"
type input "ko bao be"
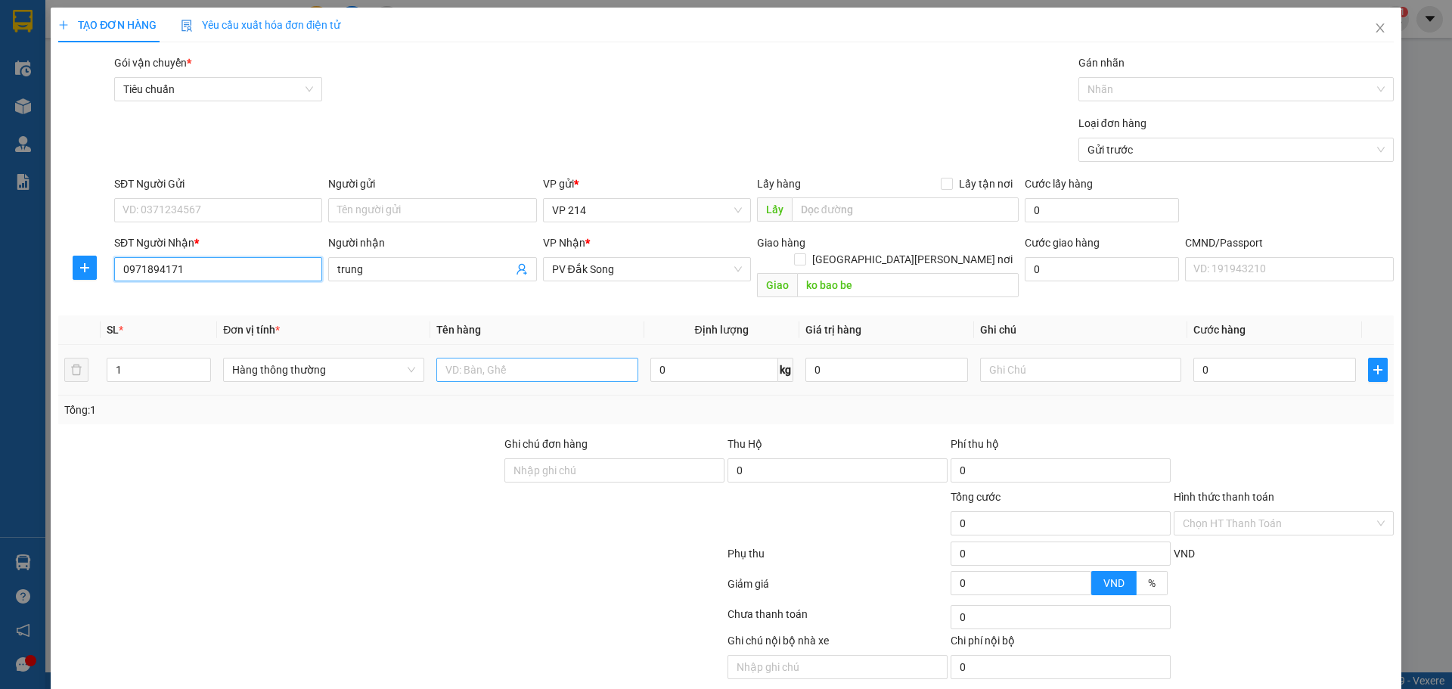
type input "0971894171"
click at [493, 358] on input "text" at bounding box center [536, 370] width 201 height 24
type input "VO XE"
drag, startPoint x: 1040, startPoint y: 352, endPoint x: 1031, endPoint y: 344, distance: 11.8
click at [1034, 358] on input "text" at bounding box center [1080, 370] width 201 height 24
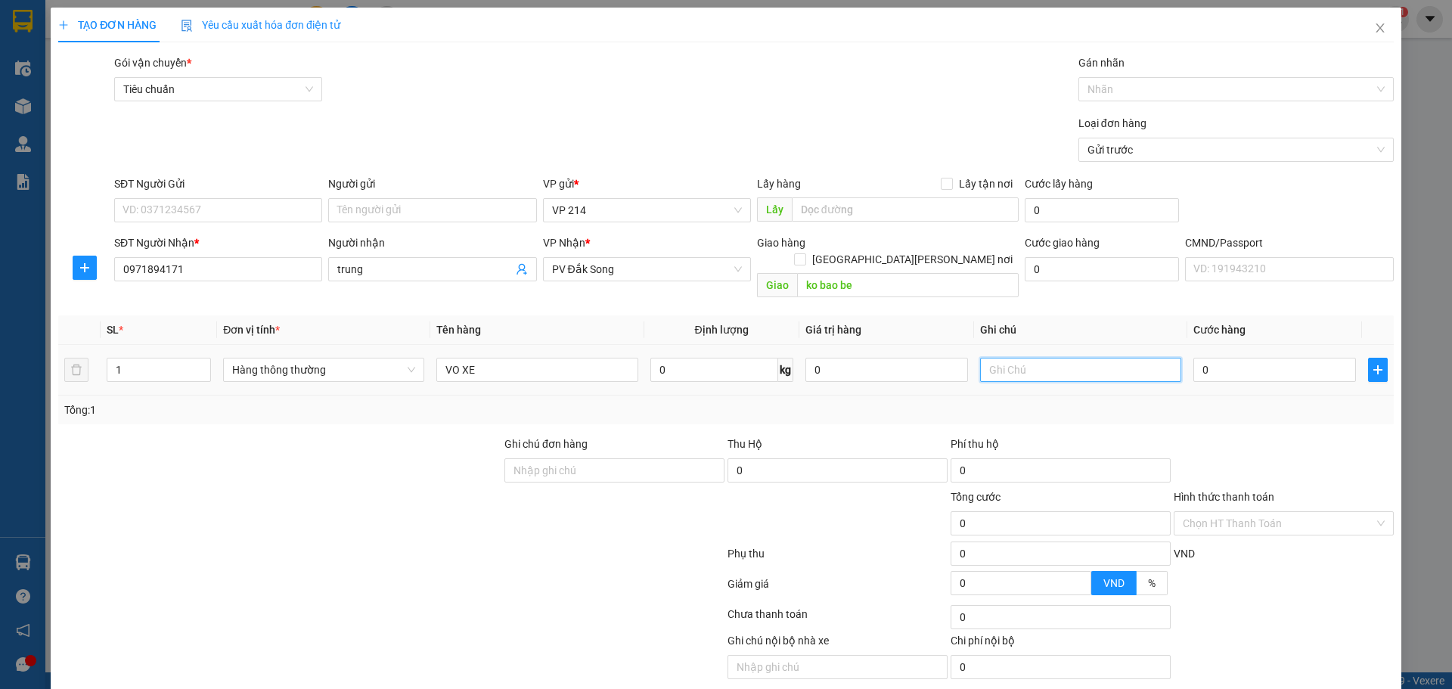
type input "C"
type input "VỎ"
click at [130, 365] on div "1" at bounding box center [159, 370] width 104 height 24
click at [126, 359] on input "1" at bounding box center [158, 370] width 103 height 23
type input "2"
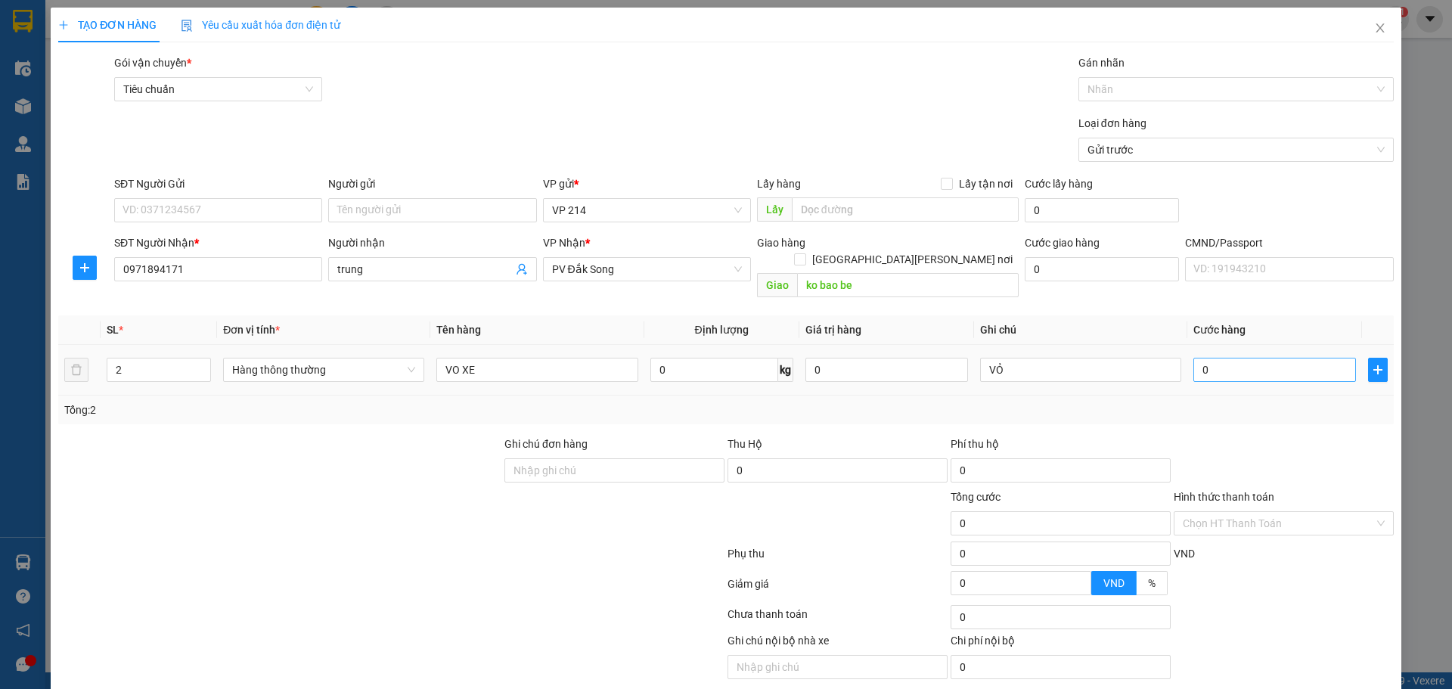
drag, startPoint x: 1179, startPoint y: 415, endPoint x: 1188, endPoint y: 362, distance: 54.5
click at [1179, 408] on div "Transit Pickup Surcharge Ids Transit Deliver Surcharge Ids Transit Deliver Surc…" at bounding box center [726, 384] width 1336 height 660
click at [1194, 358] on input "0" at bounding box center [1275, 370] width 163 height 24
type input "8"
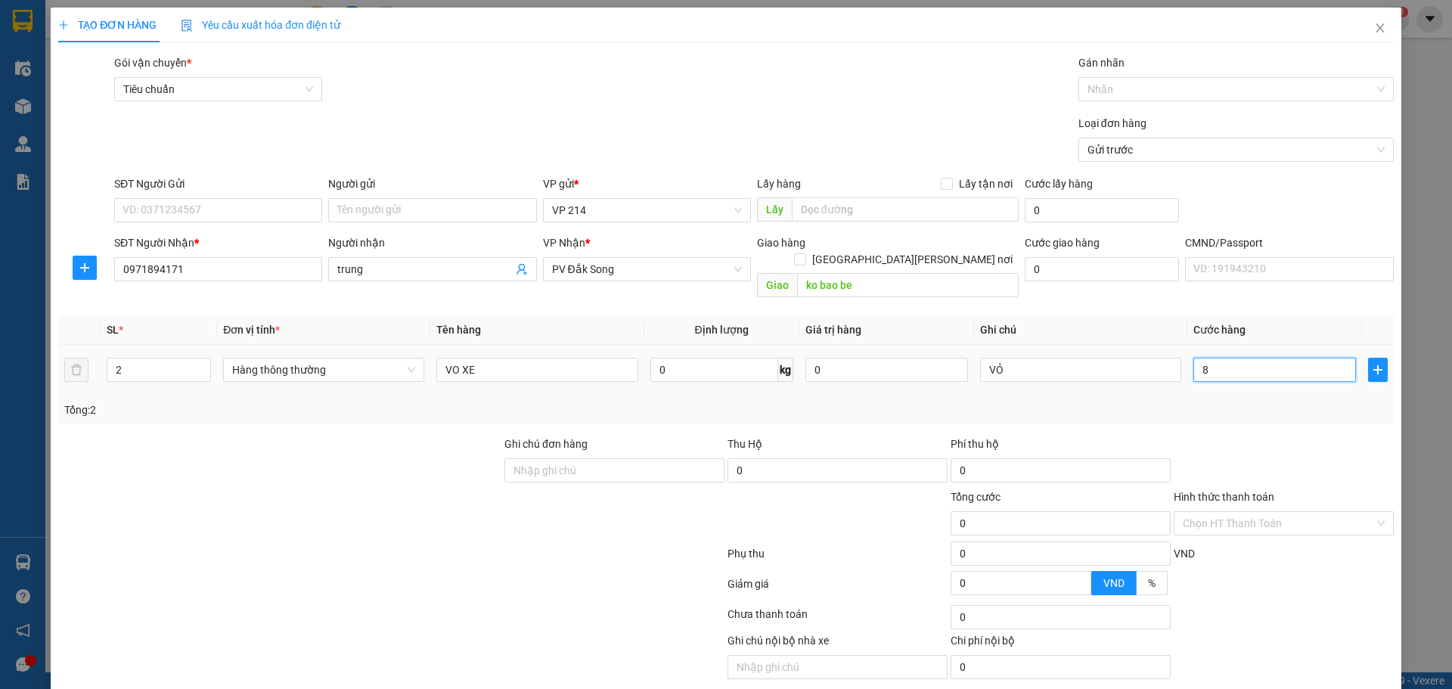
type input "8"
type input "80"
type input "800"
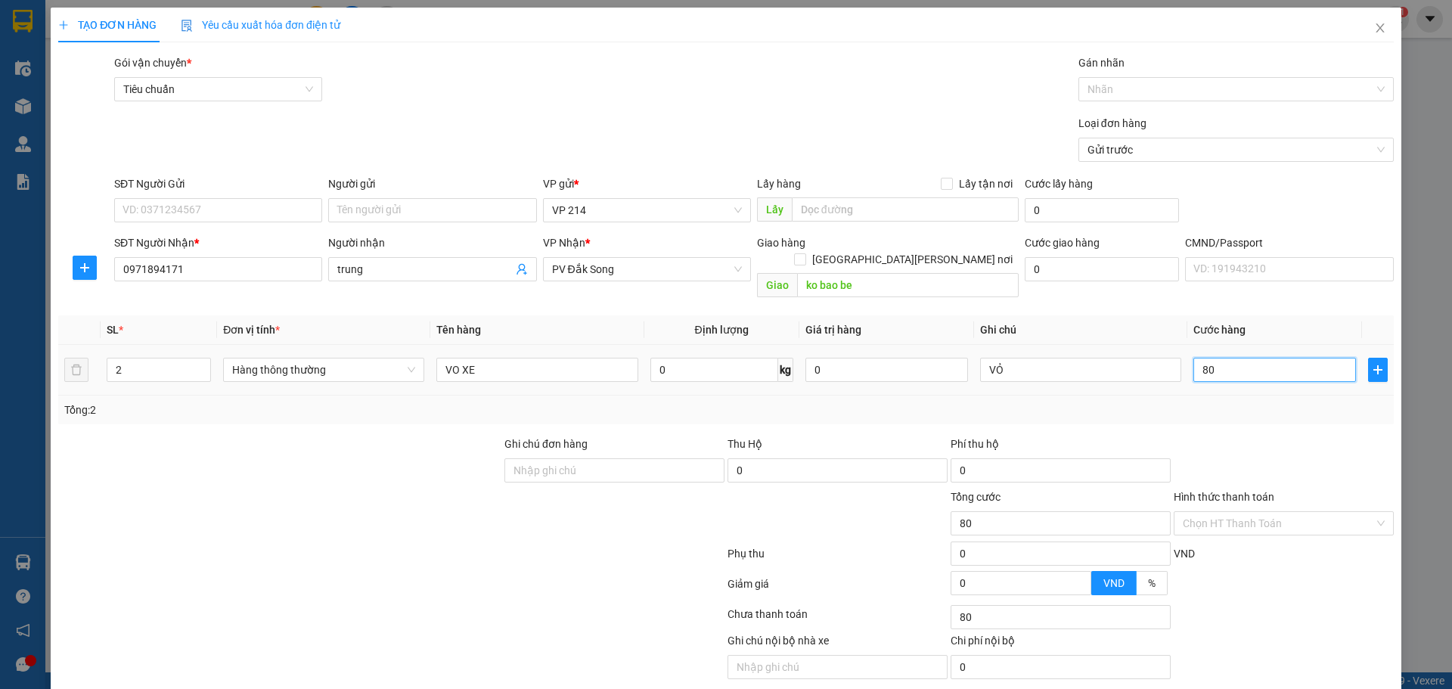
type input "800"
type input "8.000"
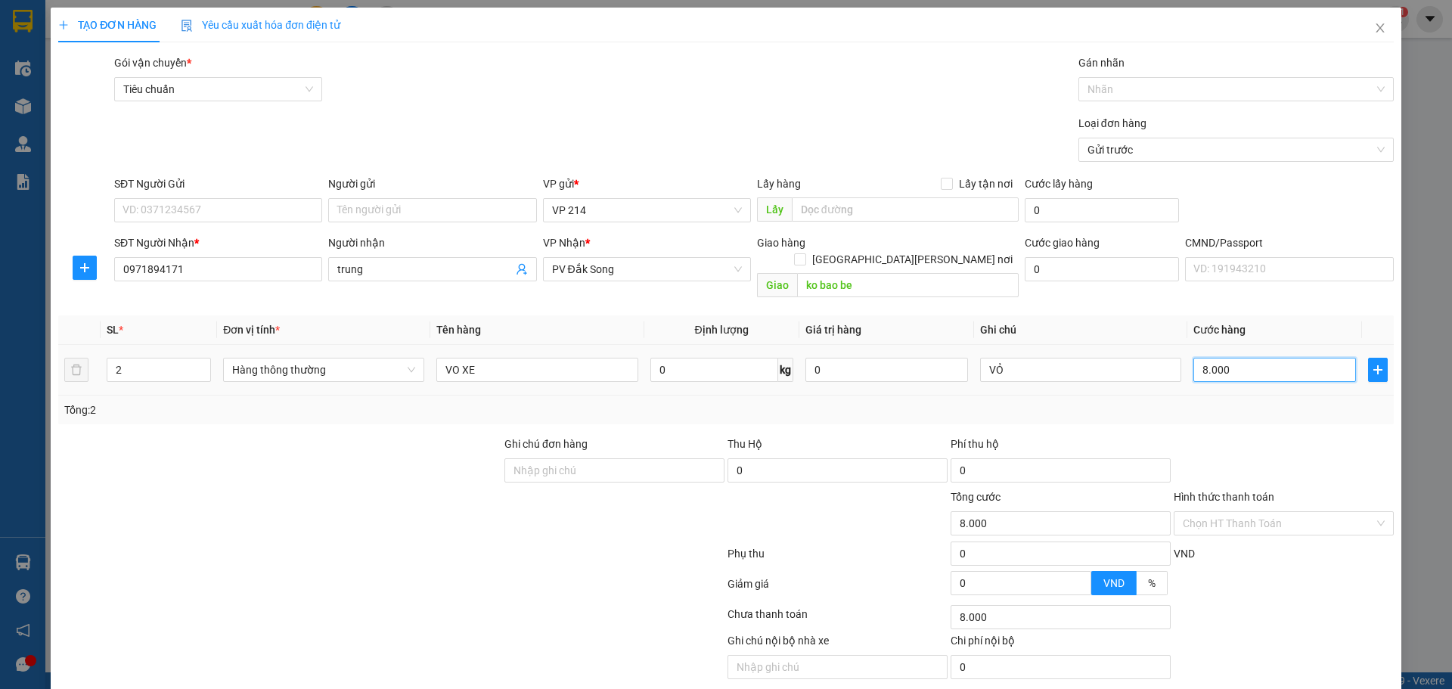
type input "80.000"
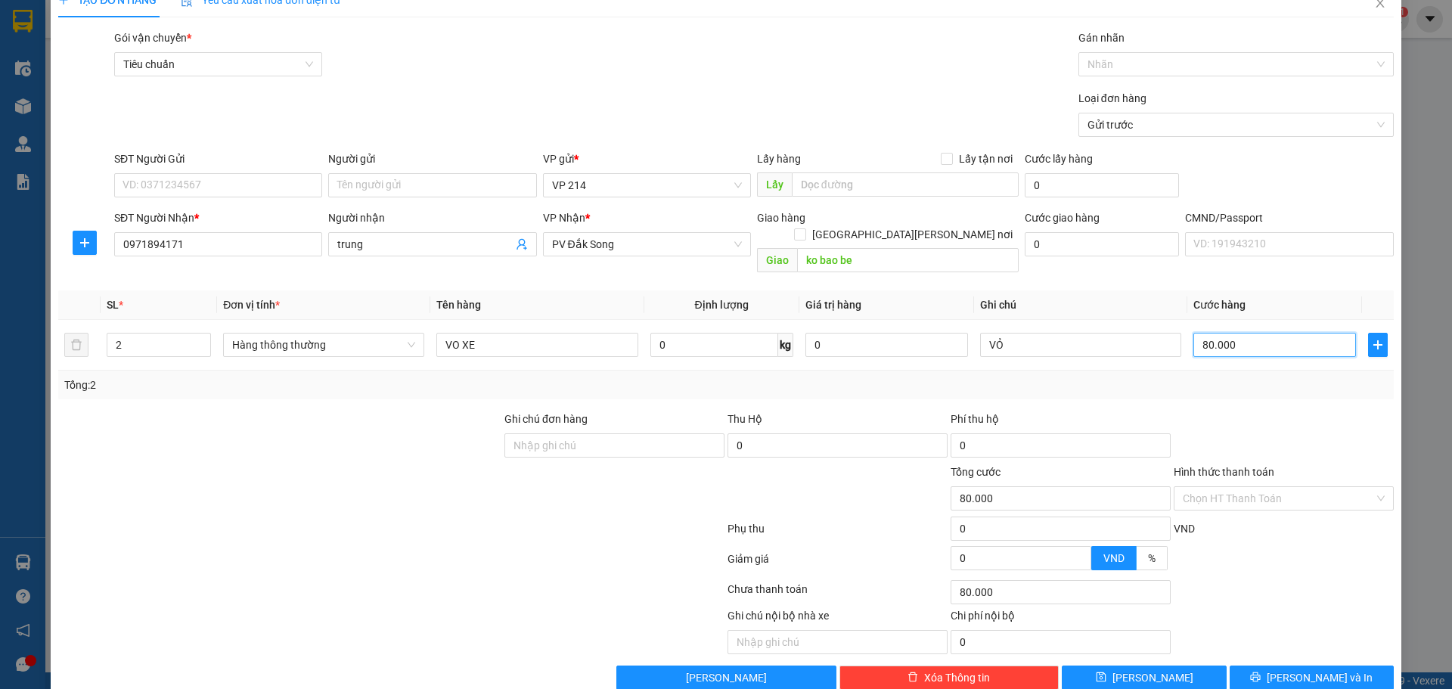
scroll to position [39, 0]
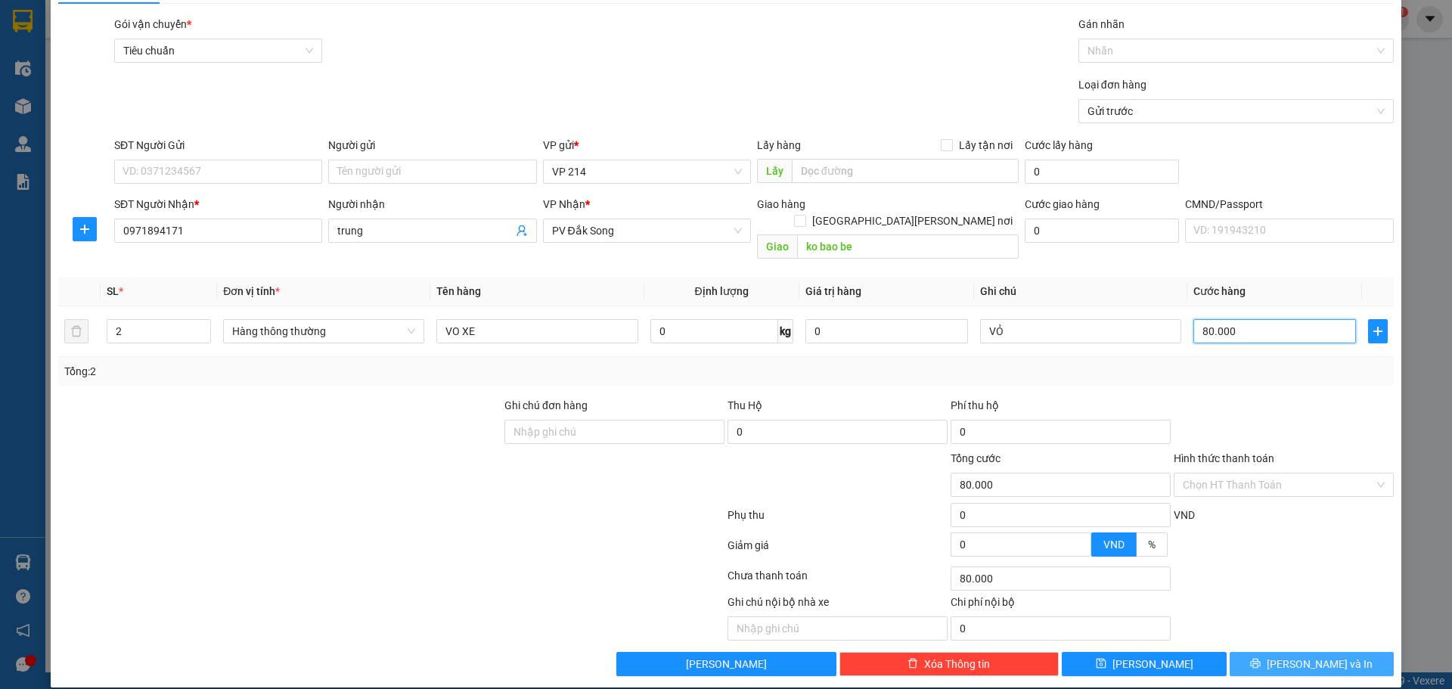
type input "80.000"
drag, startPoint x: 1271, startPoint y: 643, endPoint x: 1293, endPoint y: 635, distance: 23.2
click at [1261, 658] on icon "printer" at bounding box center [1255, 663] width 11 height 11
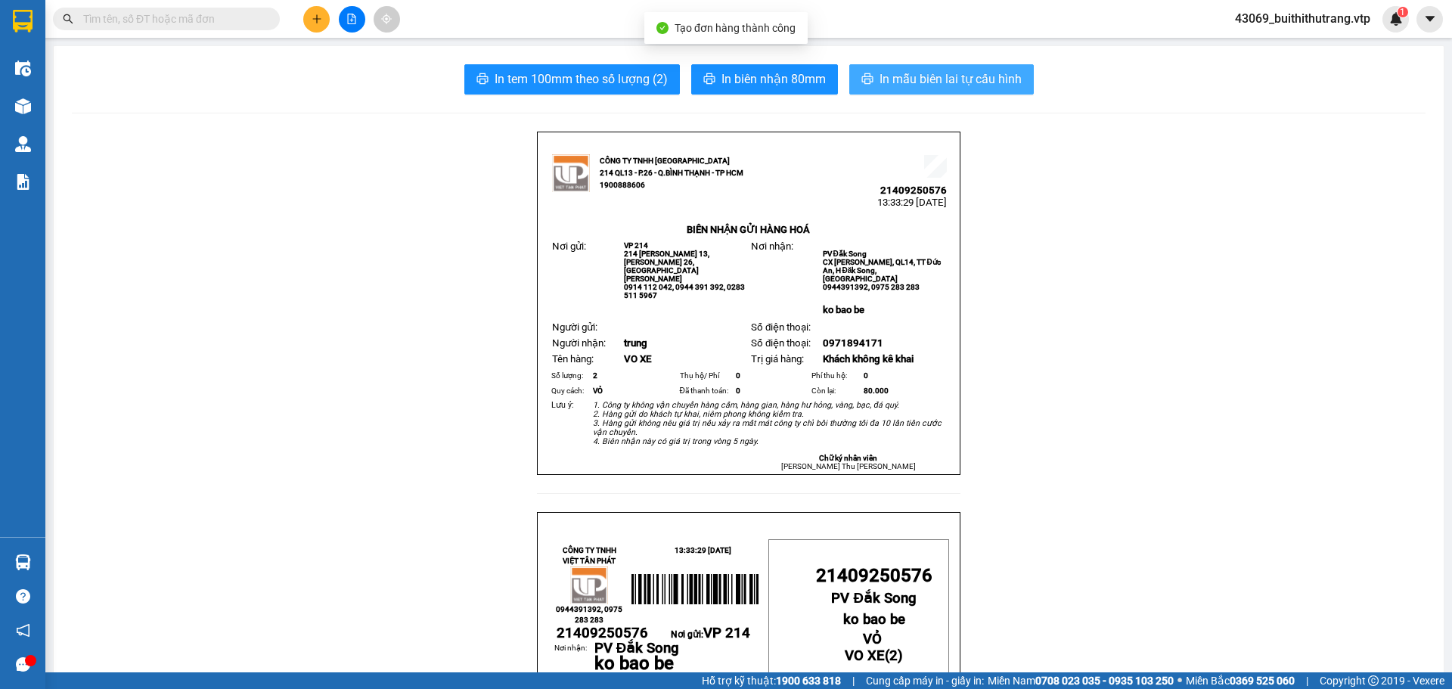
click at [992, 79] on span "In mẫu biên lai tự cấu hình" at bounding box center [951, 79] width 142 height 19
